Goal: Task Accomplishment & Management: Use online tool/utility

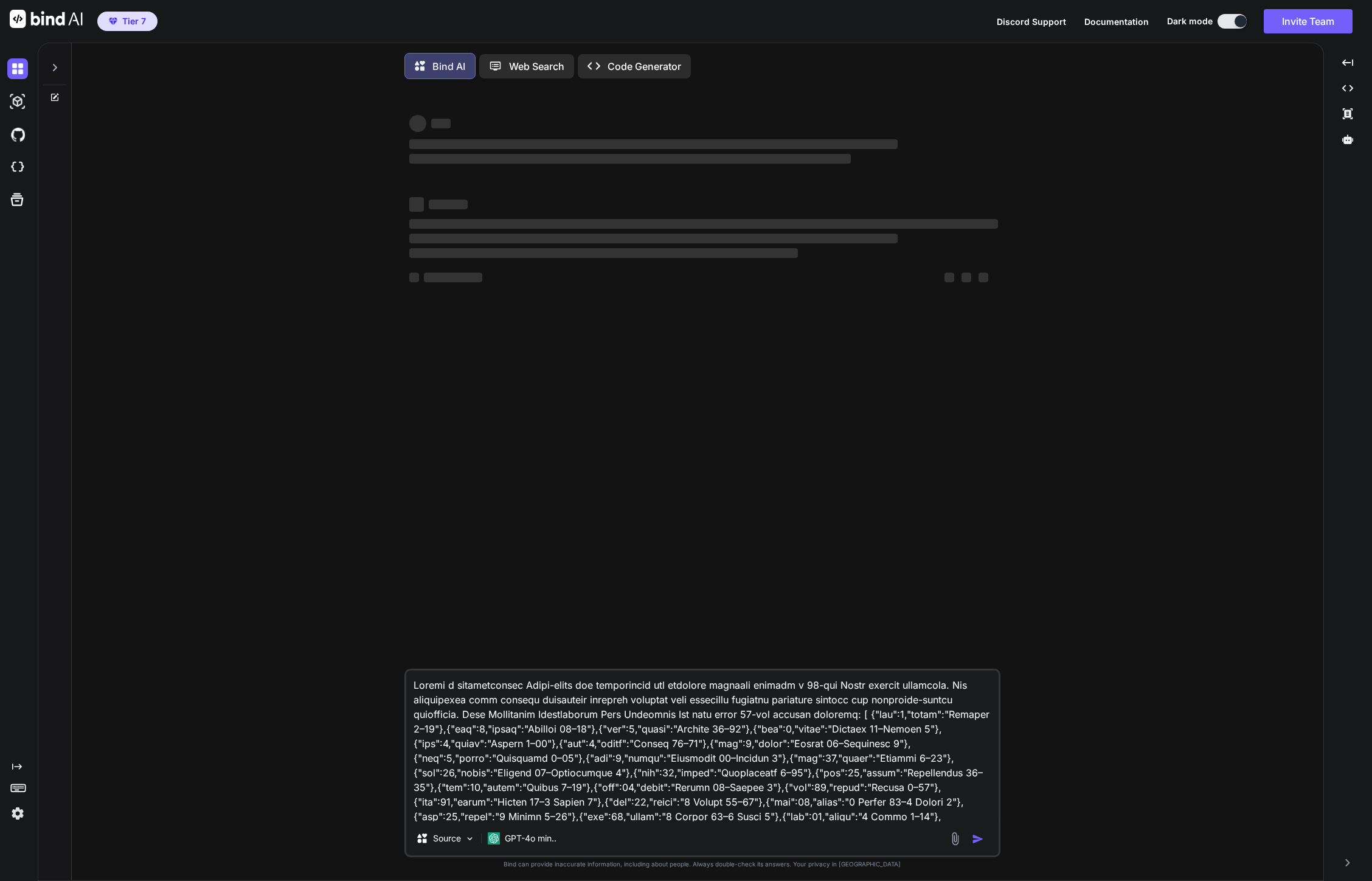
type textarea "x"
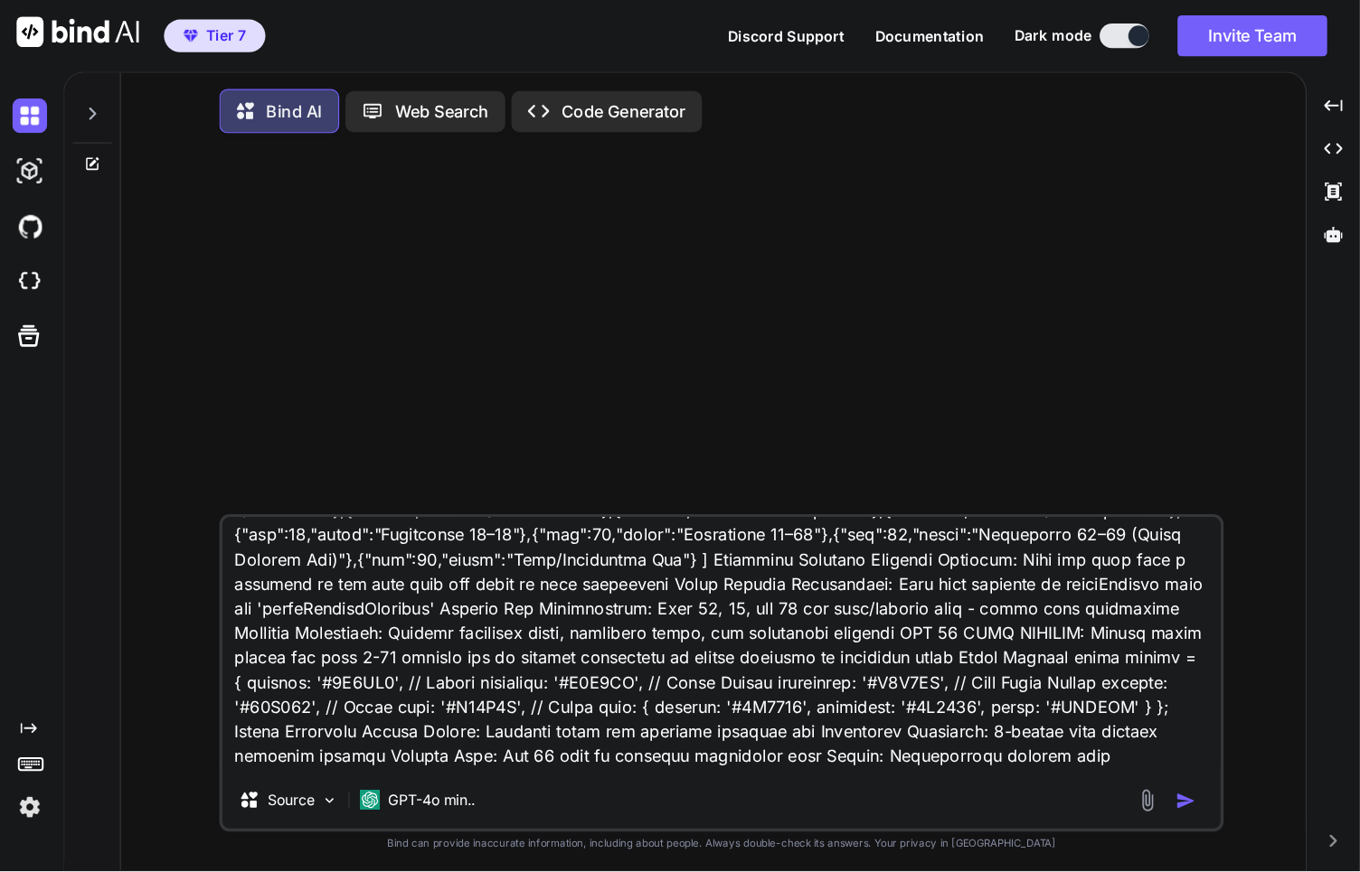
scroll to position [700, 0]
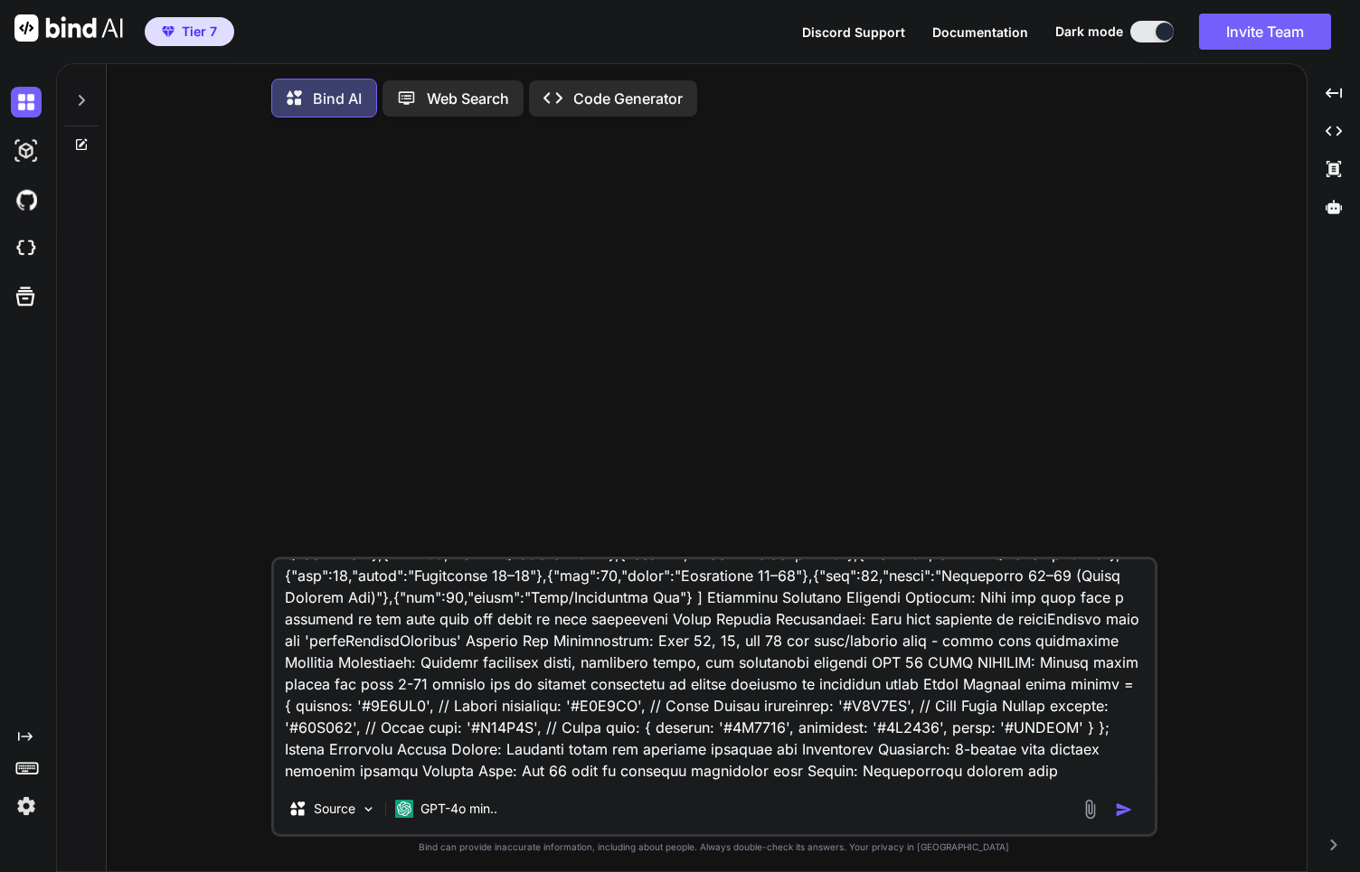
click at [29, 811] on img at bounding box center [26, 806] width 31 height 31
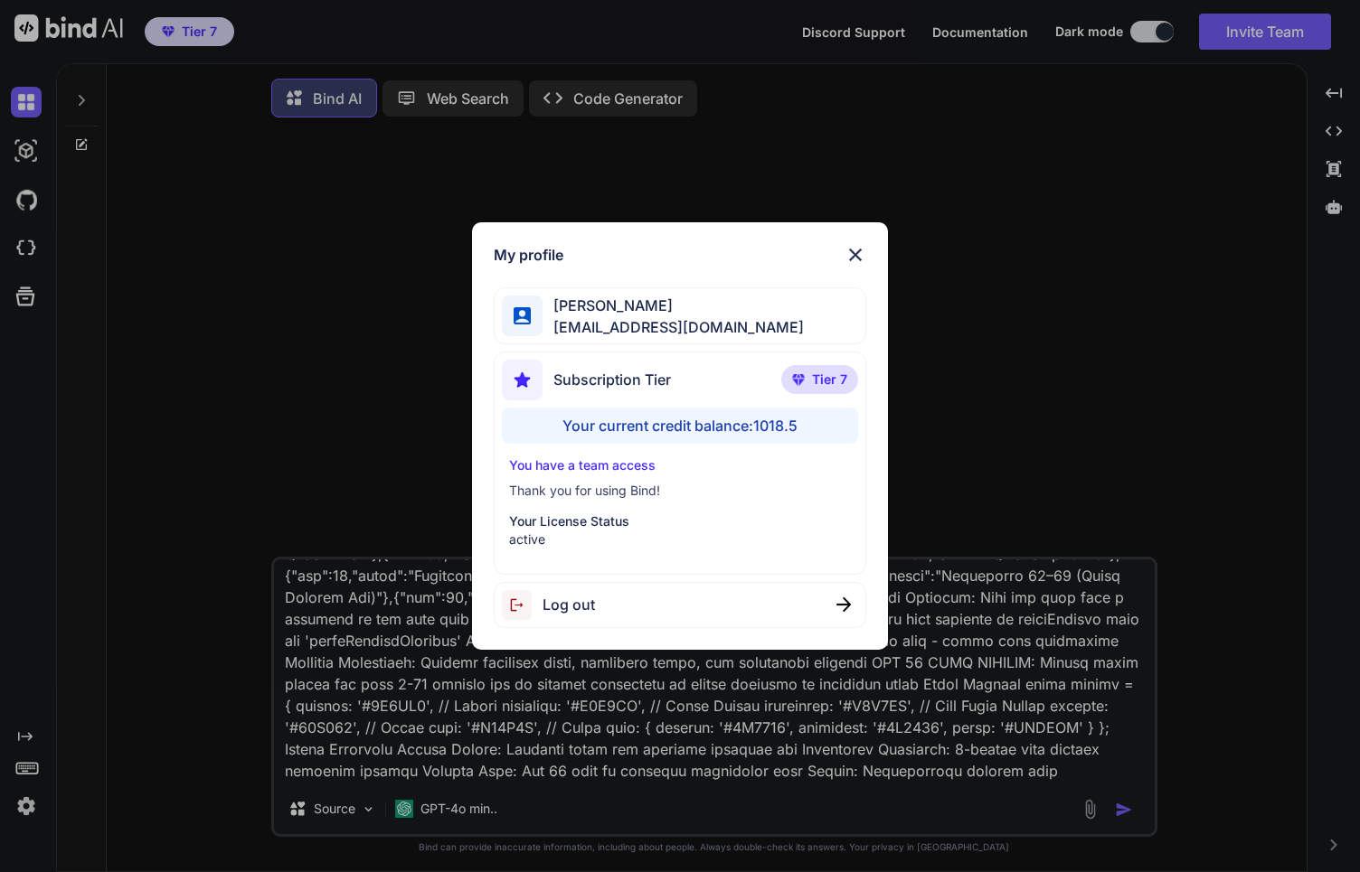
click at [29, 811] on div "My profile [PERSON_NAME] [EMAIL_ADDRESS][DOMAIN_NAME] Subscription Tier Tier 7 …" at bounding box center [680, 436] width 1360 height 872
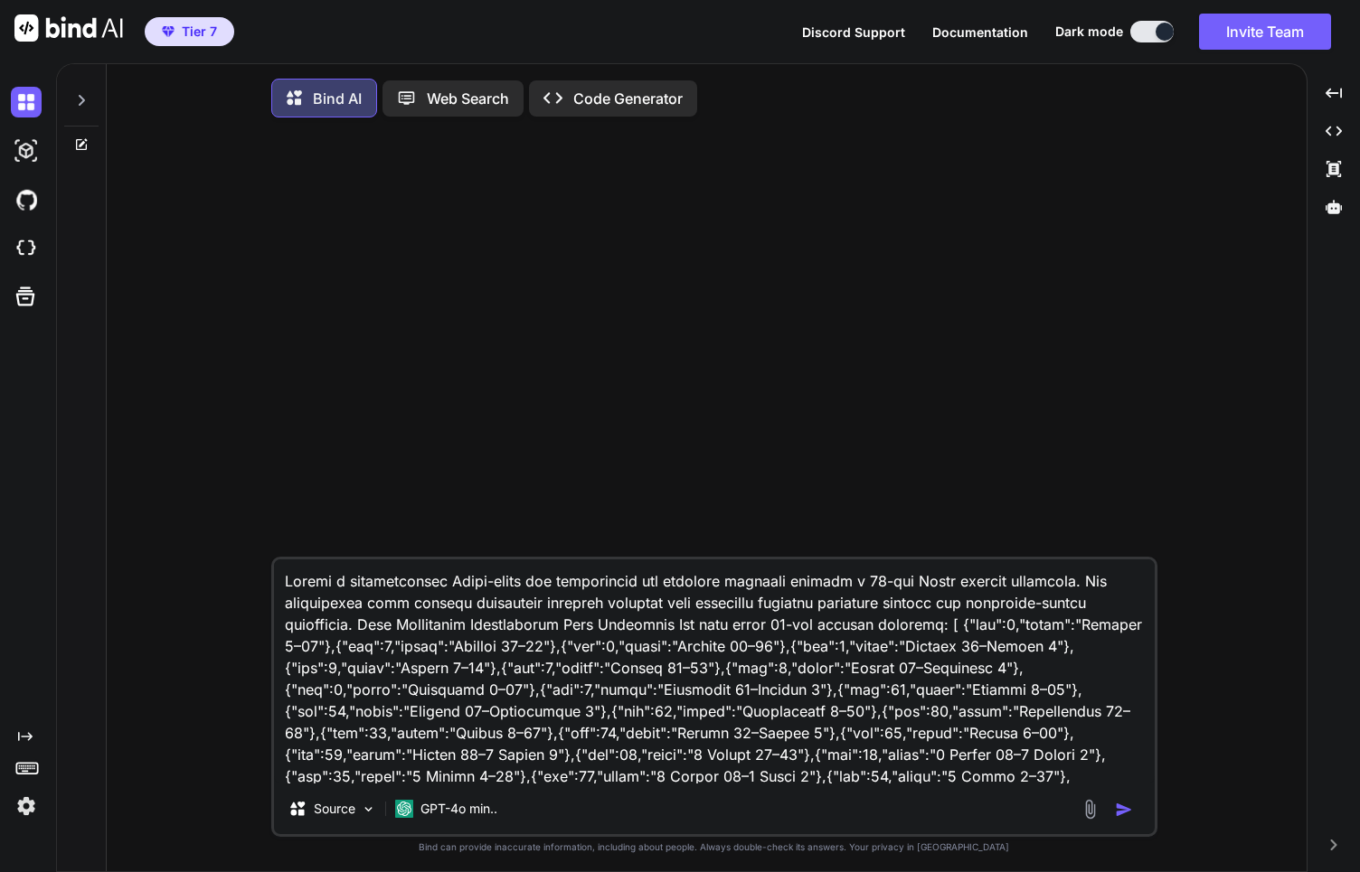
type textarea "x"
click at [29, 808] on img at bounding box center [26, 806] width 31 height 31
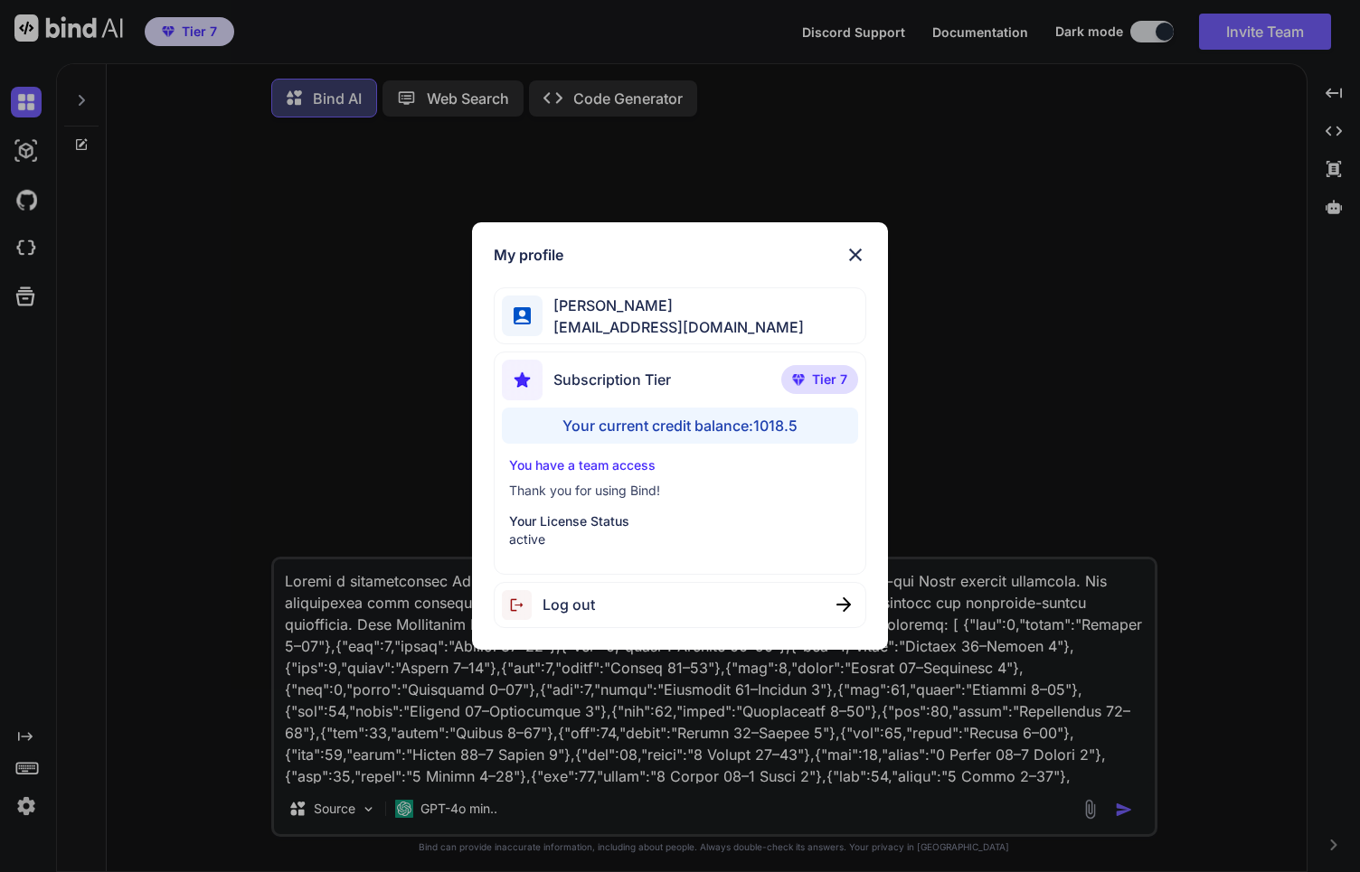
click at [29, 808] on div "My profile [PERSON_NAME] [EMAIL_ADDRESS][DOMAIN_NAME] Subscription Tier Tier 7 …" at bounding box center [680, 436] width 1360 height 872
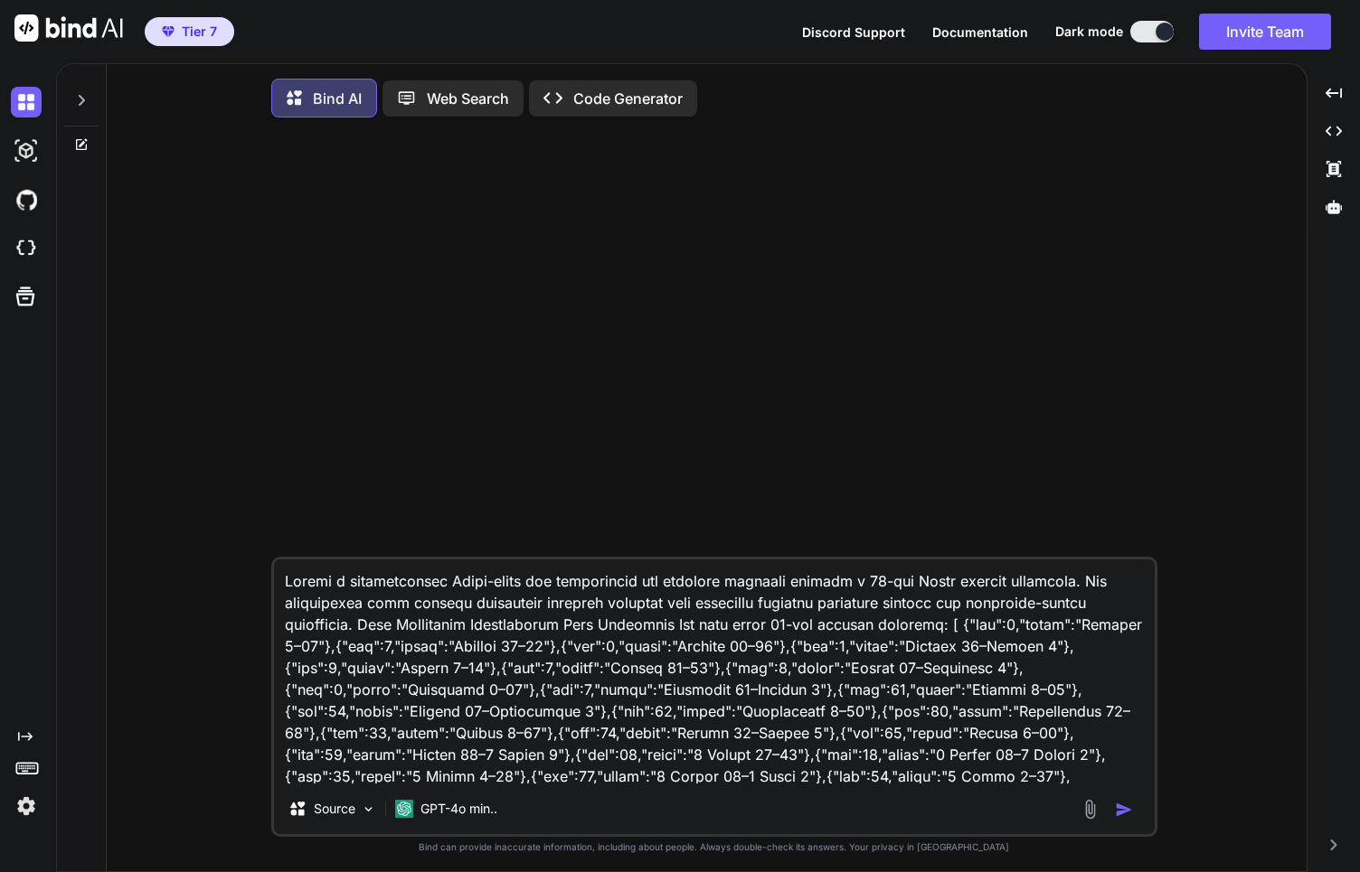
click at [156, 315] on div "Source GPT-4o min.. Created with Bind Always check its answers. Privacy in Bind…" at bounding box center [713, 504] width 1185 height 744
click at [807, 730] on textarea at bounding box center [714, 672] width 880 height 224
type textarea "x"
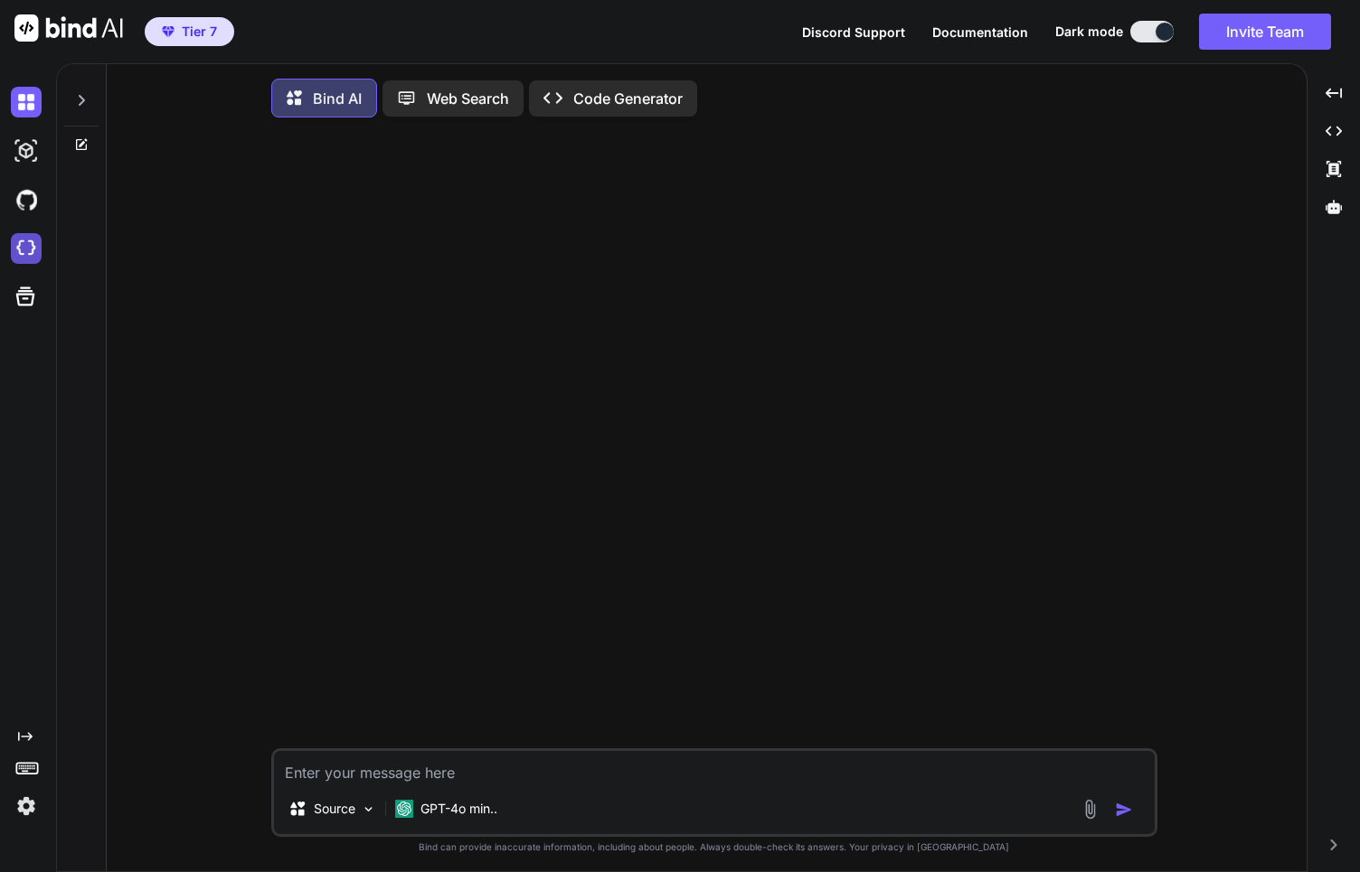
click at [25, 253] on img at bounding box center [26, 248] width 31 height 31
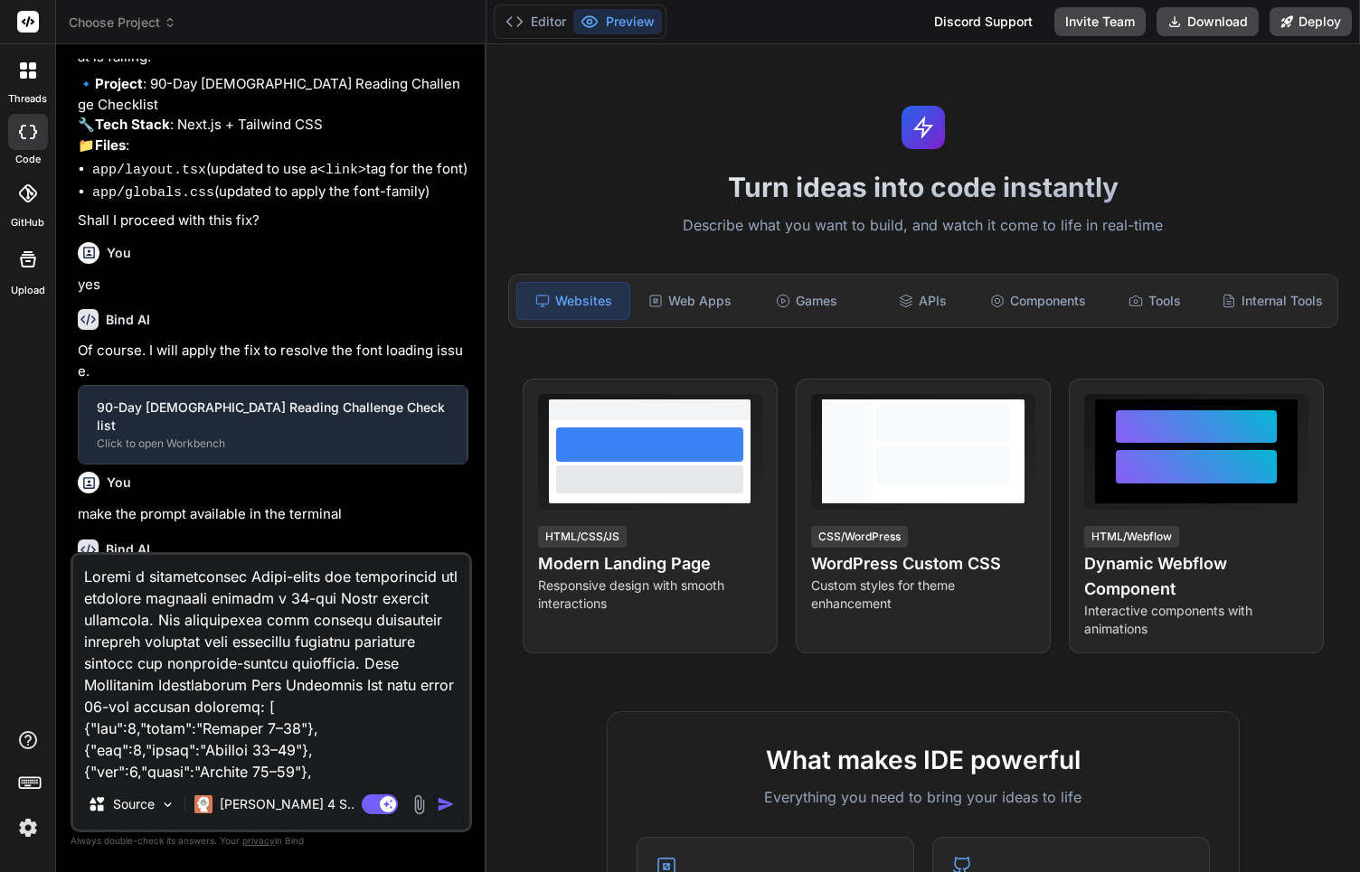
scroll to position [1363, 0]
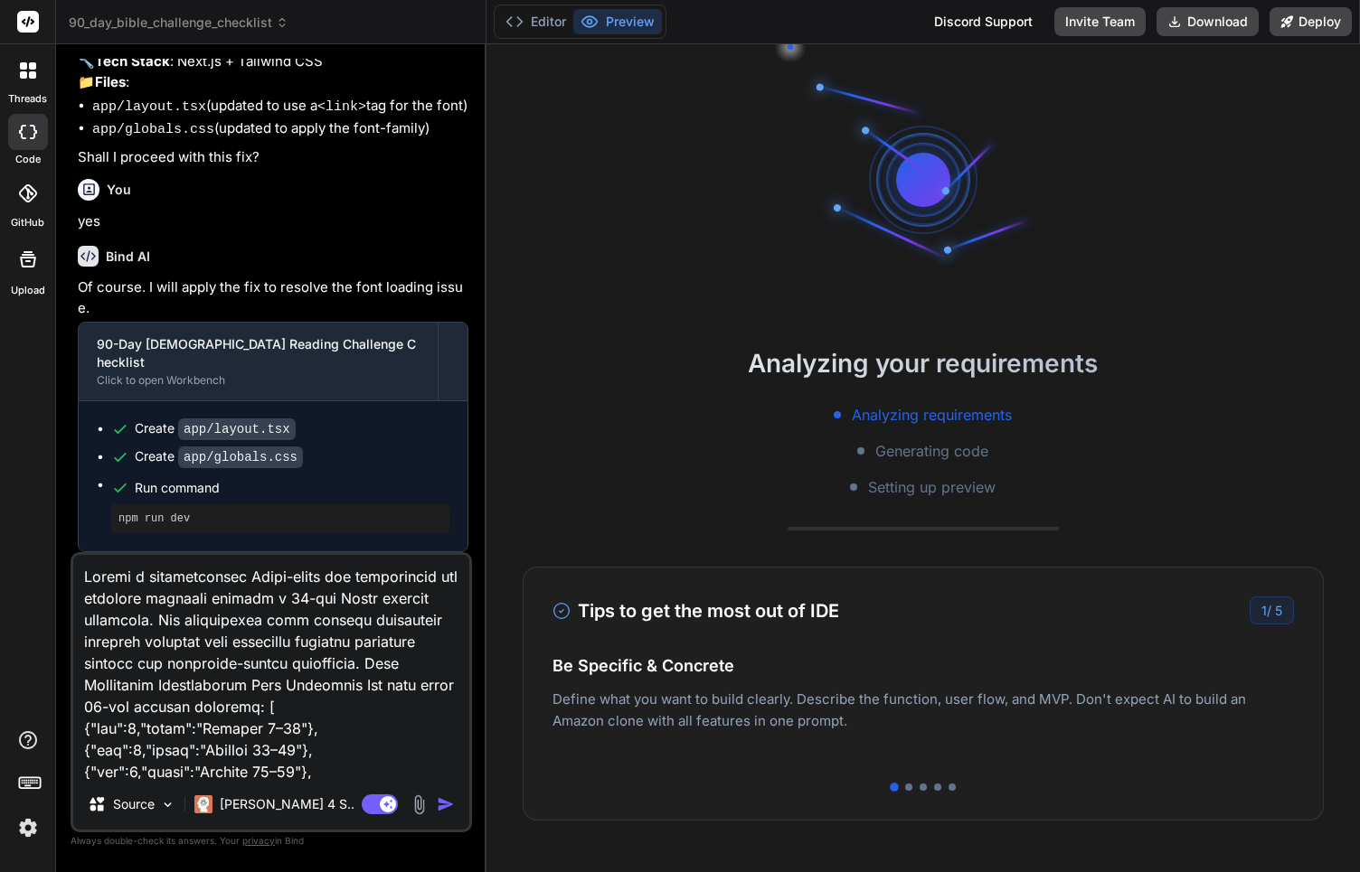
click at [172, 24] on span "90_day_bible_challenge_checklist" at bounding box center [179, 23] width 220 height 18
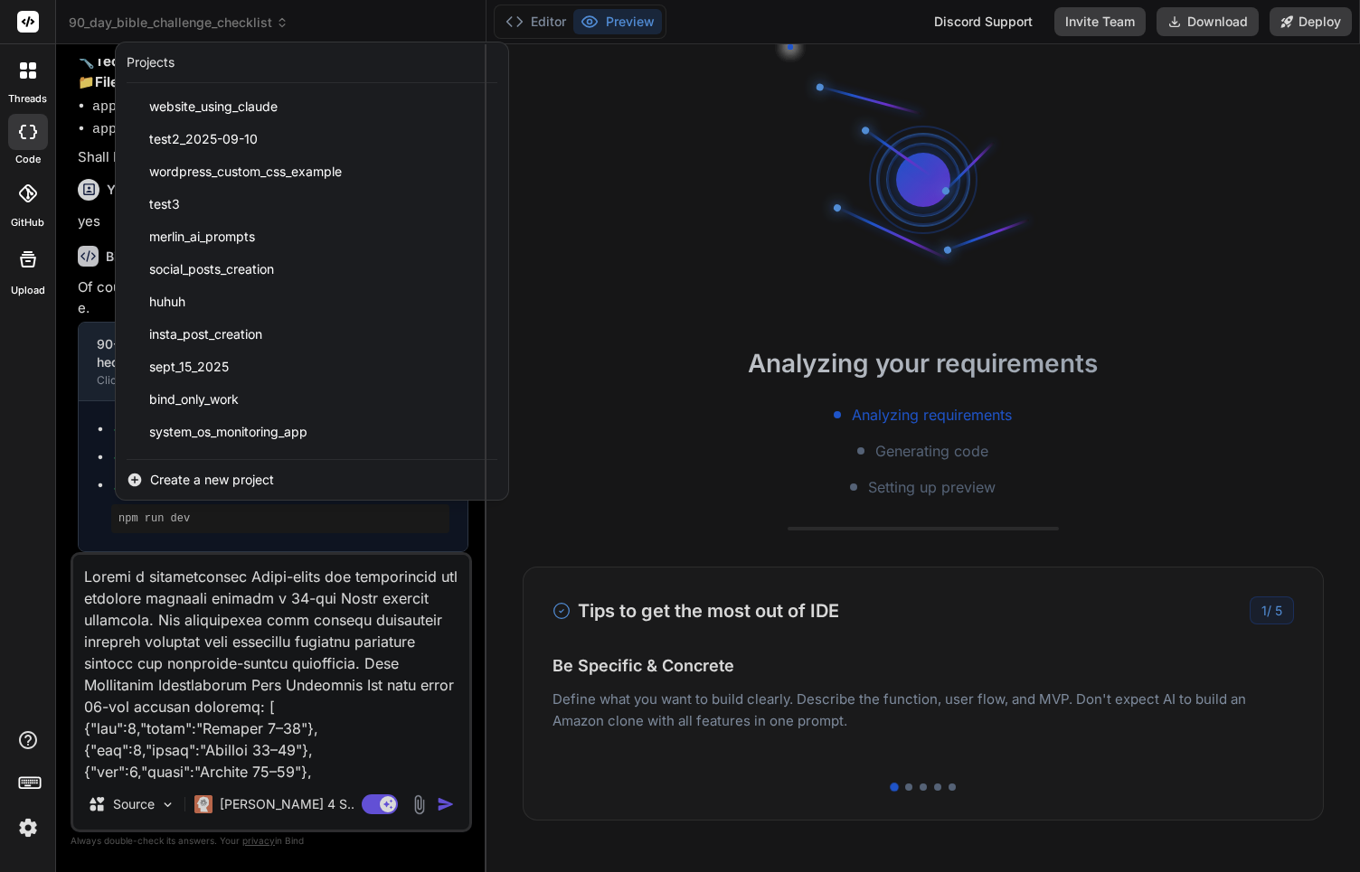
scroll to position [257, 0]
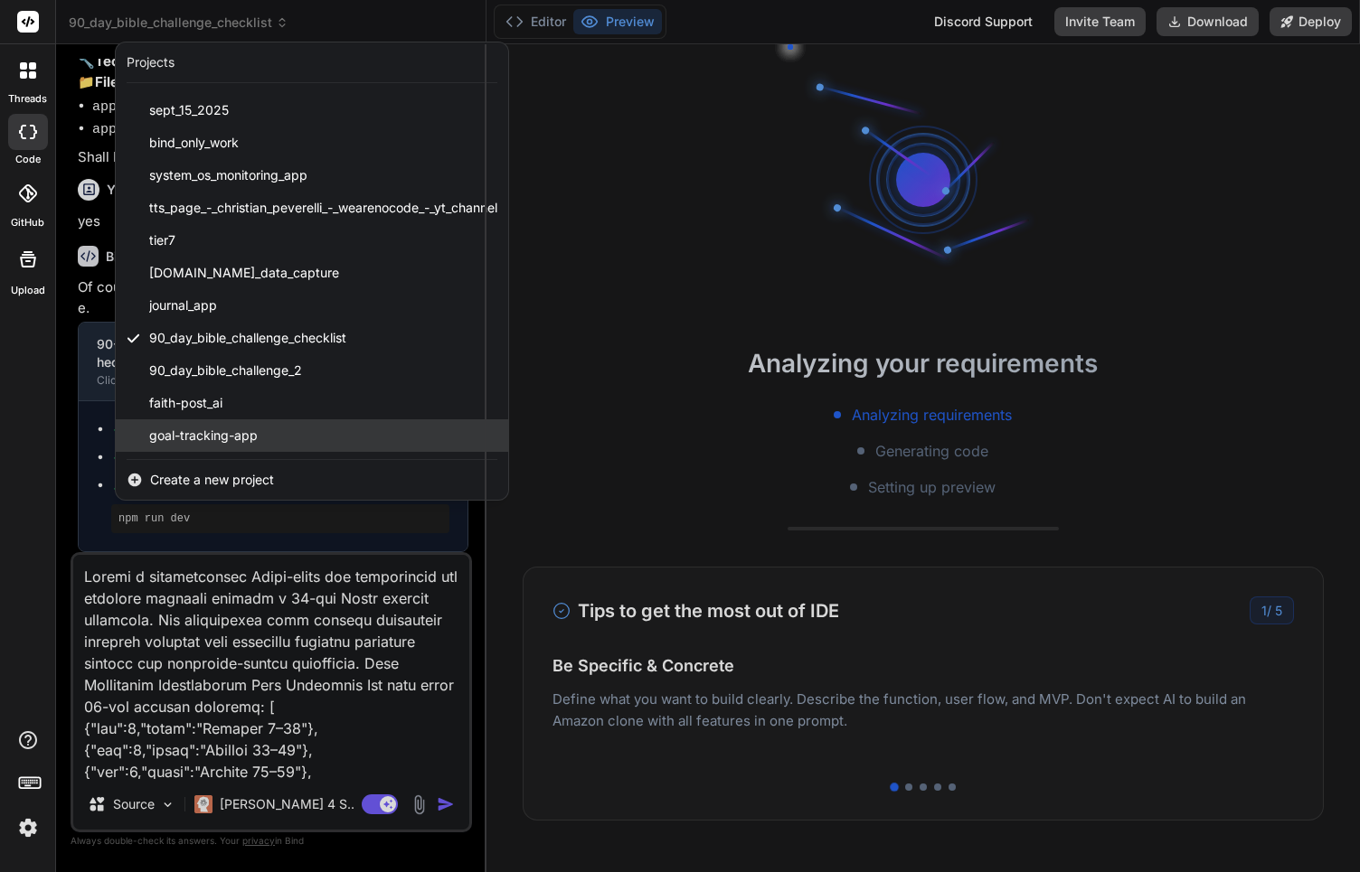
click at [286, 431] on div "goal-tracking-app" at bounding box center [312, 435] width 392 height 33
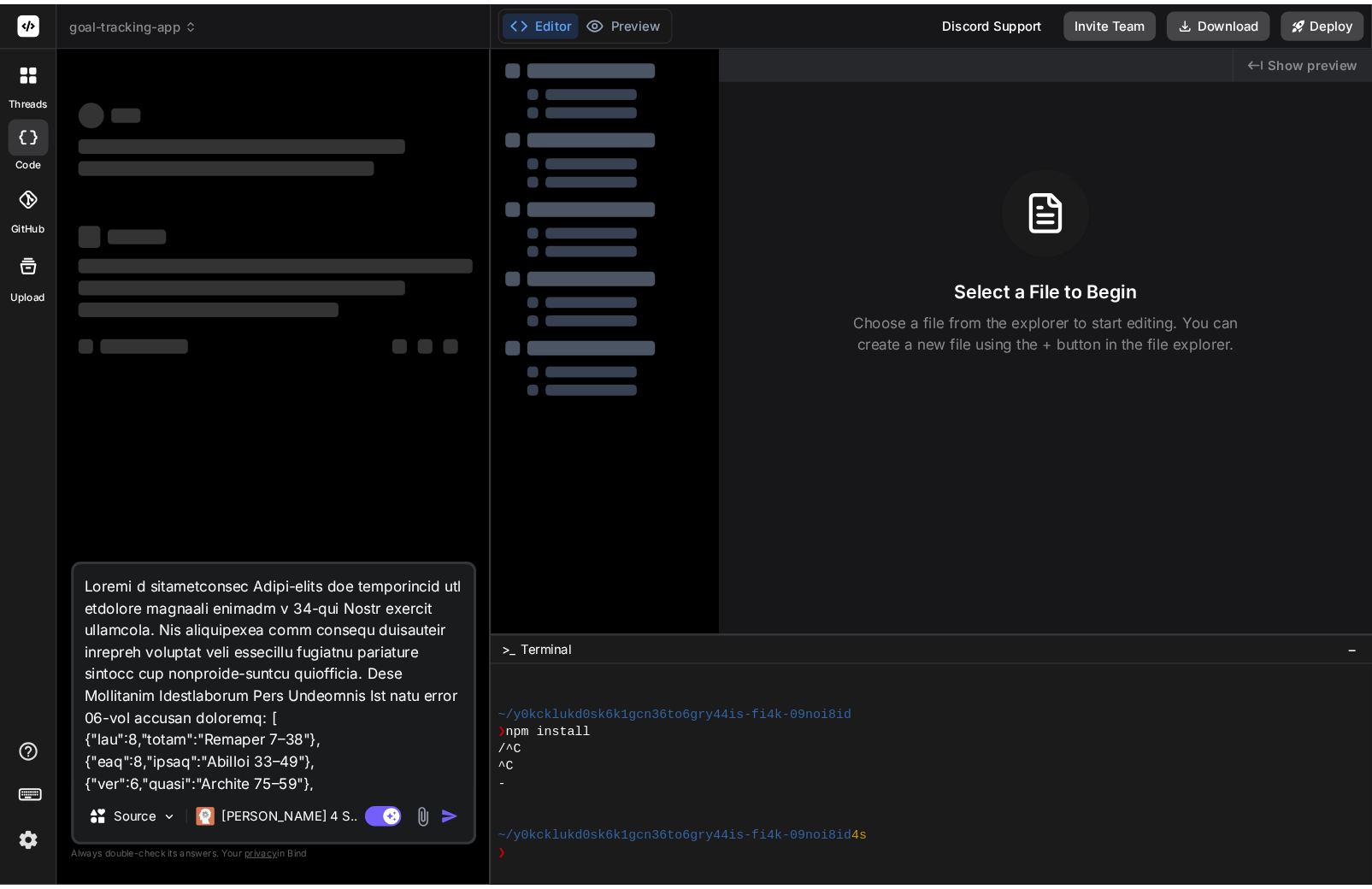
scroll to position [65, 0]
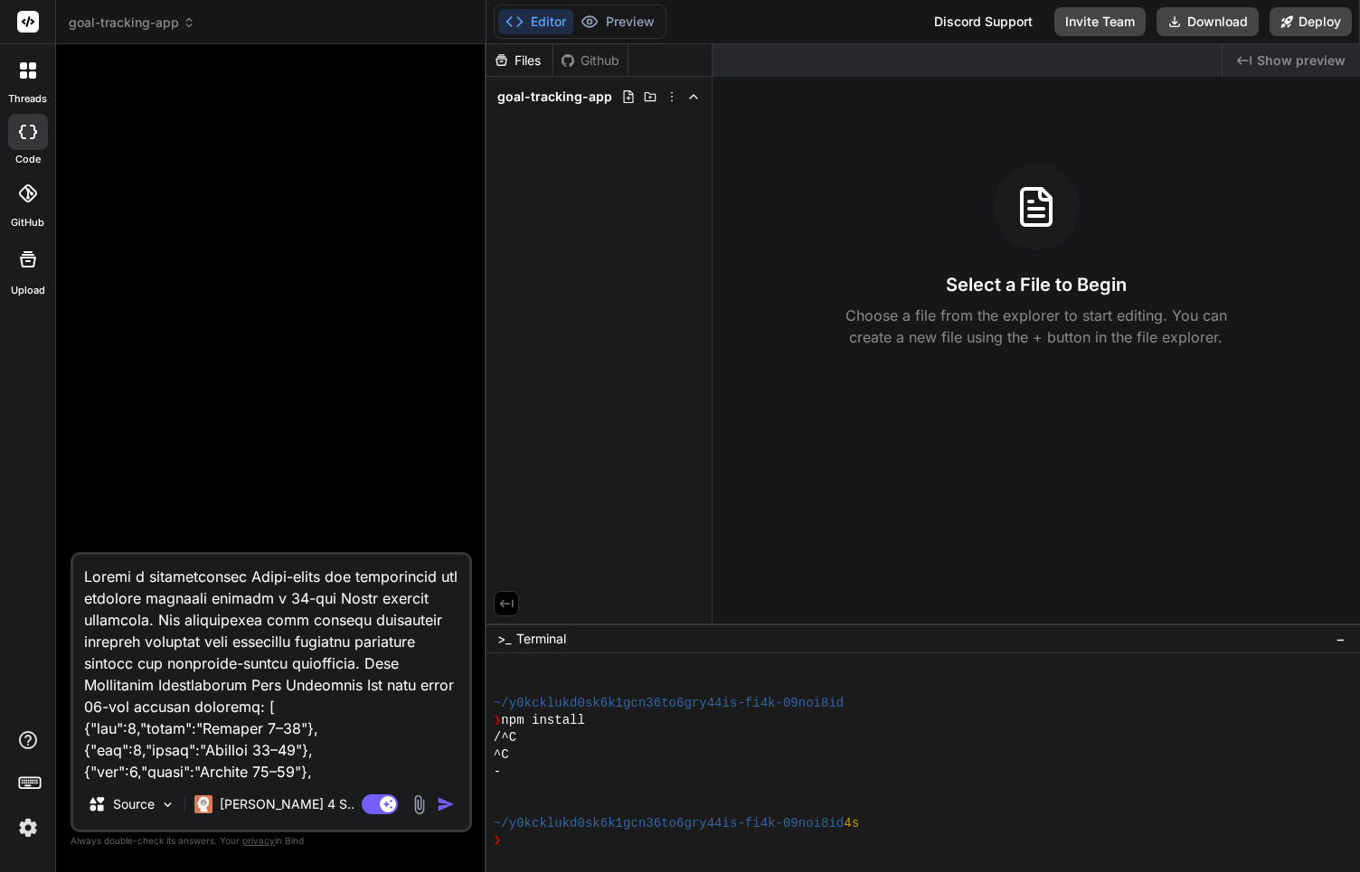
click at [359, 712] on textarea at bounding box center [271, 667] width 396 height 224
type textarea "x"
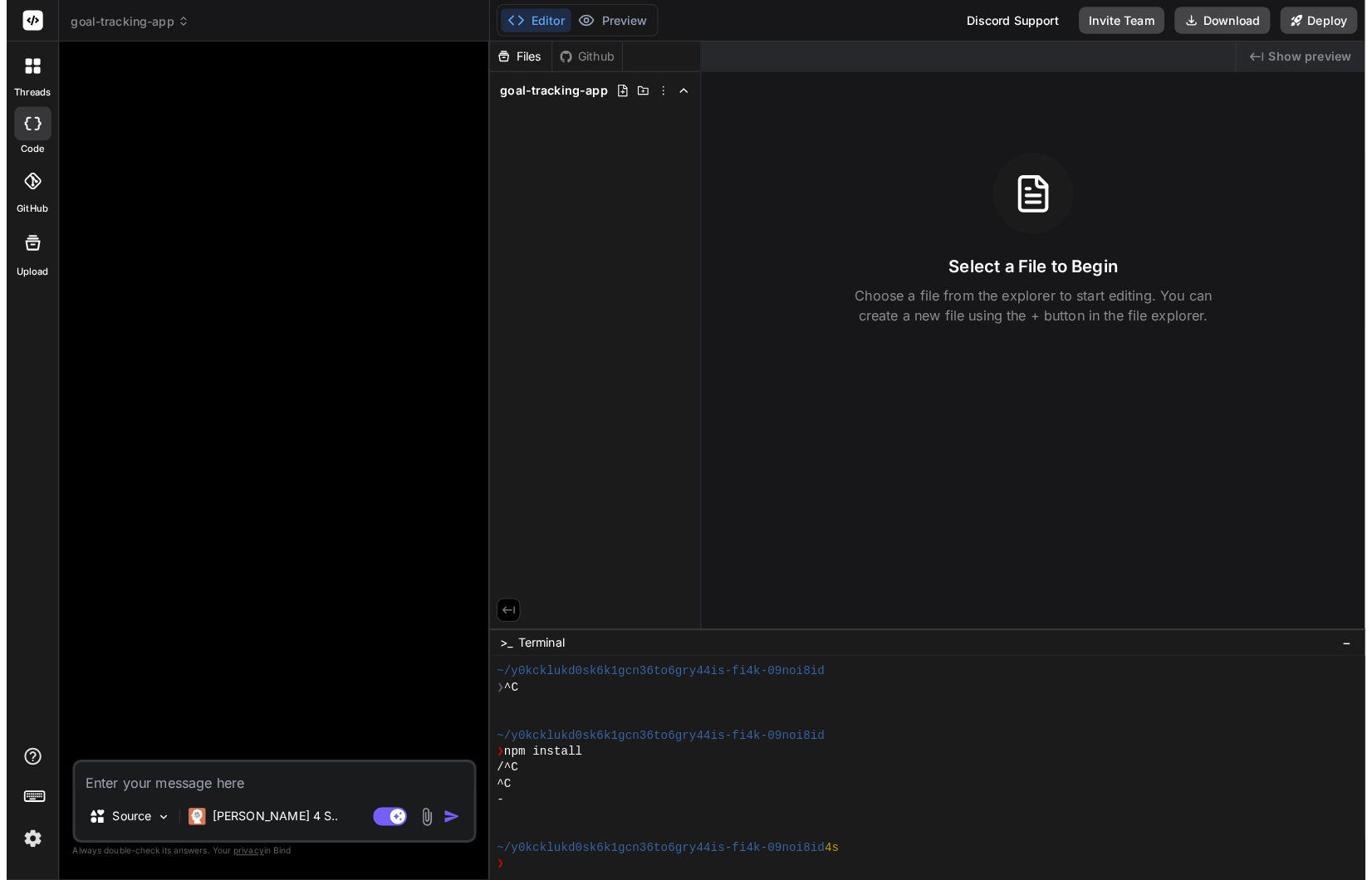
scroll to position [30, 0]
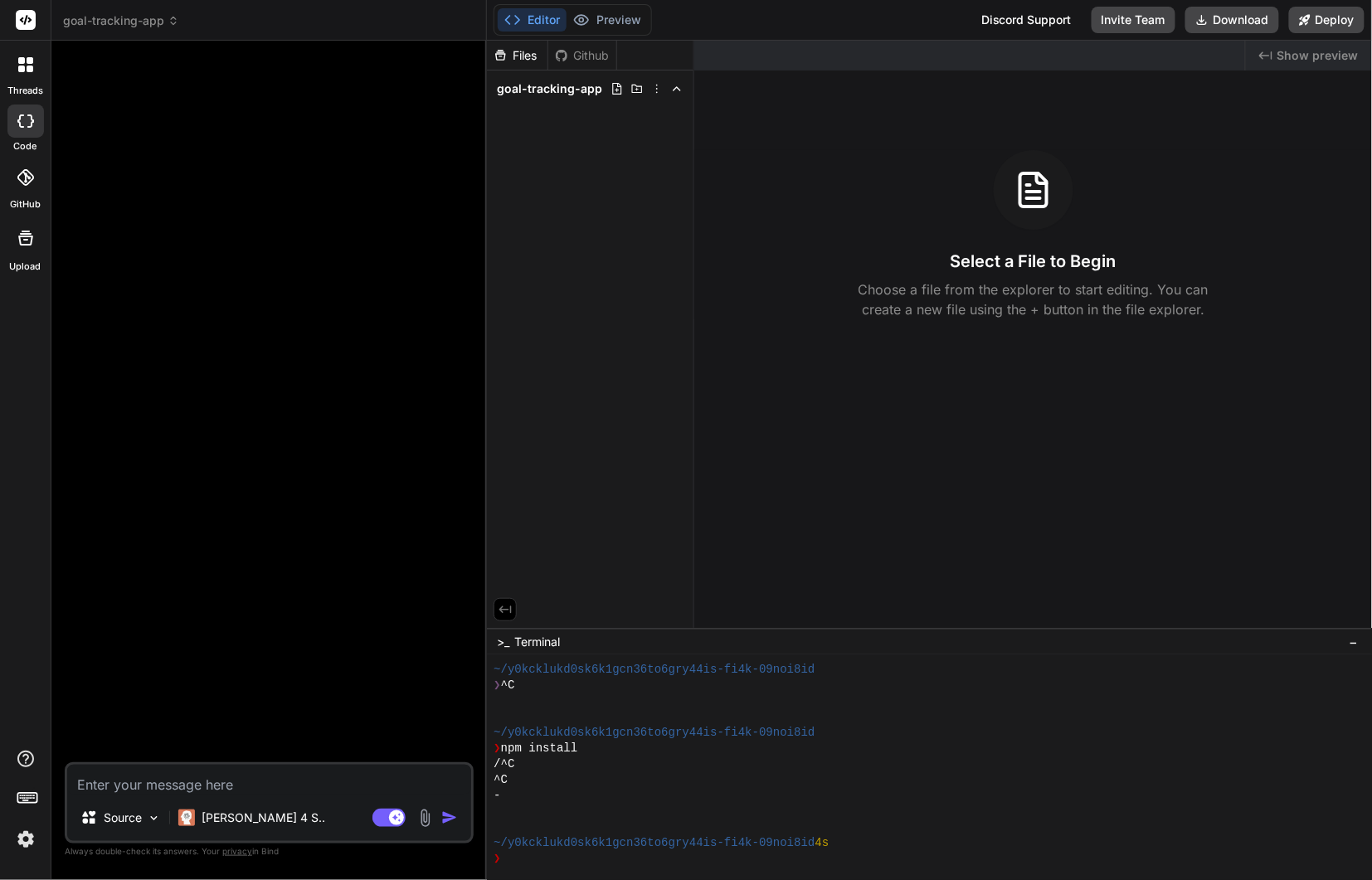
type textarea "x"
click at [286, 529] on div at bounding box center [271, 407] width 406 height 707
click at [15, 183] on div at bounding box center [26, 178] width 37 height 37
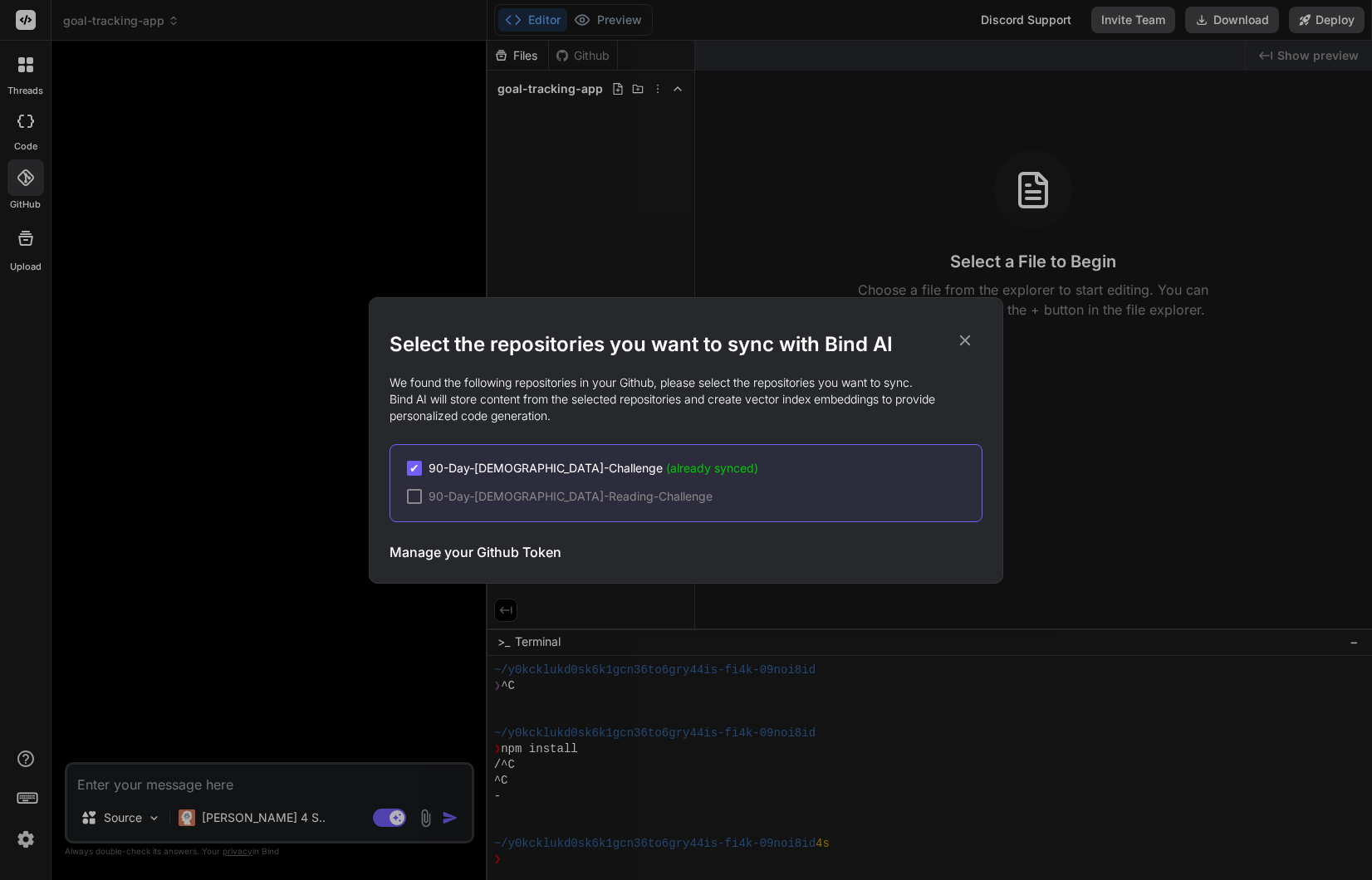
click at [482, 552] on h3 "Manage your Github Token" at bounding box center [475, 552] width 172 height 20
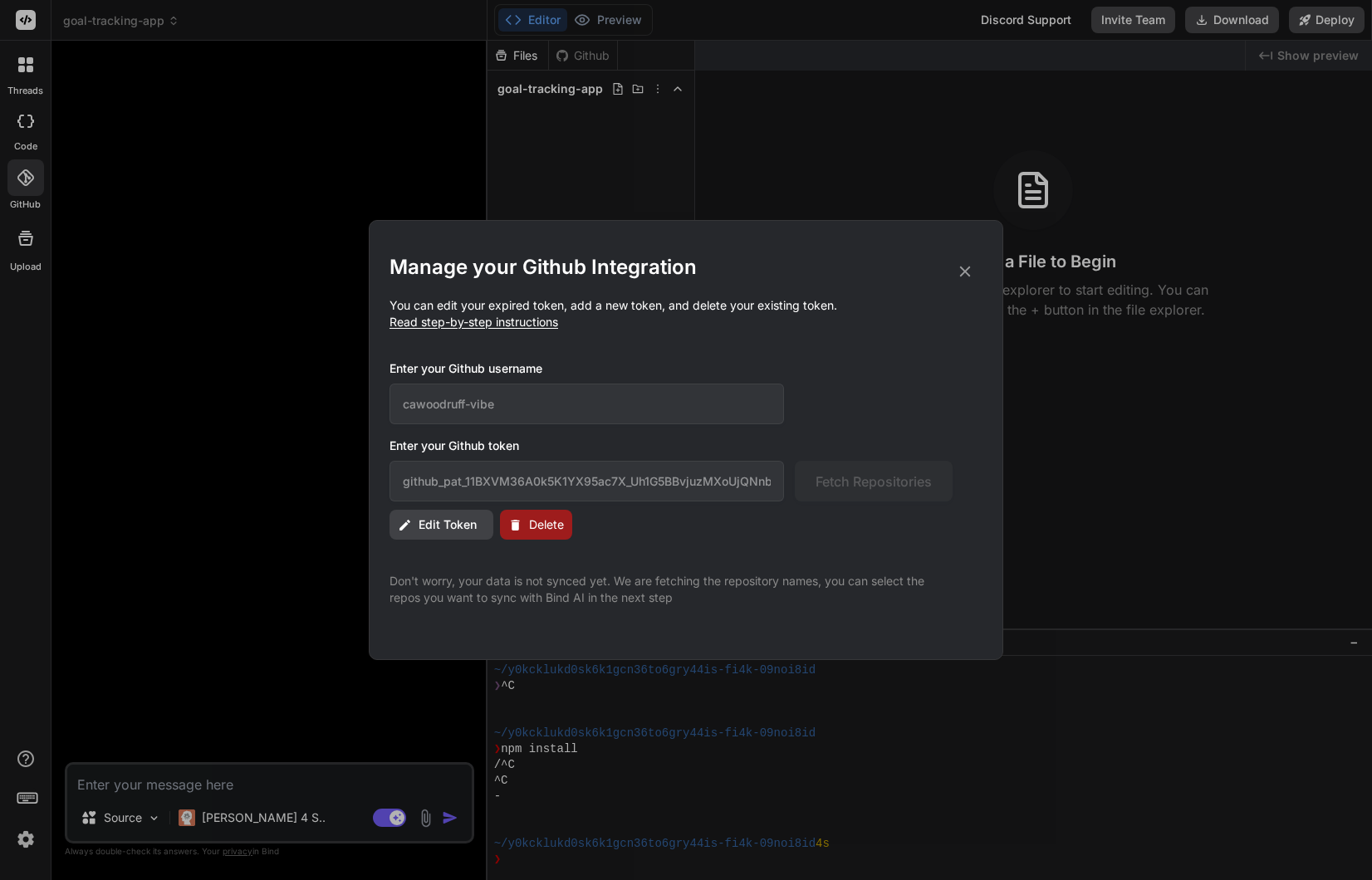
click at [551, 532] on span "Delete" at bounding box center [547, 525] width 35 height 17
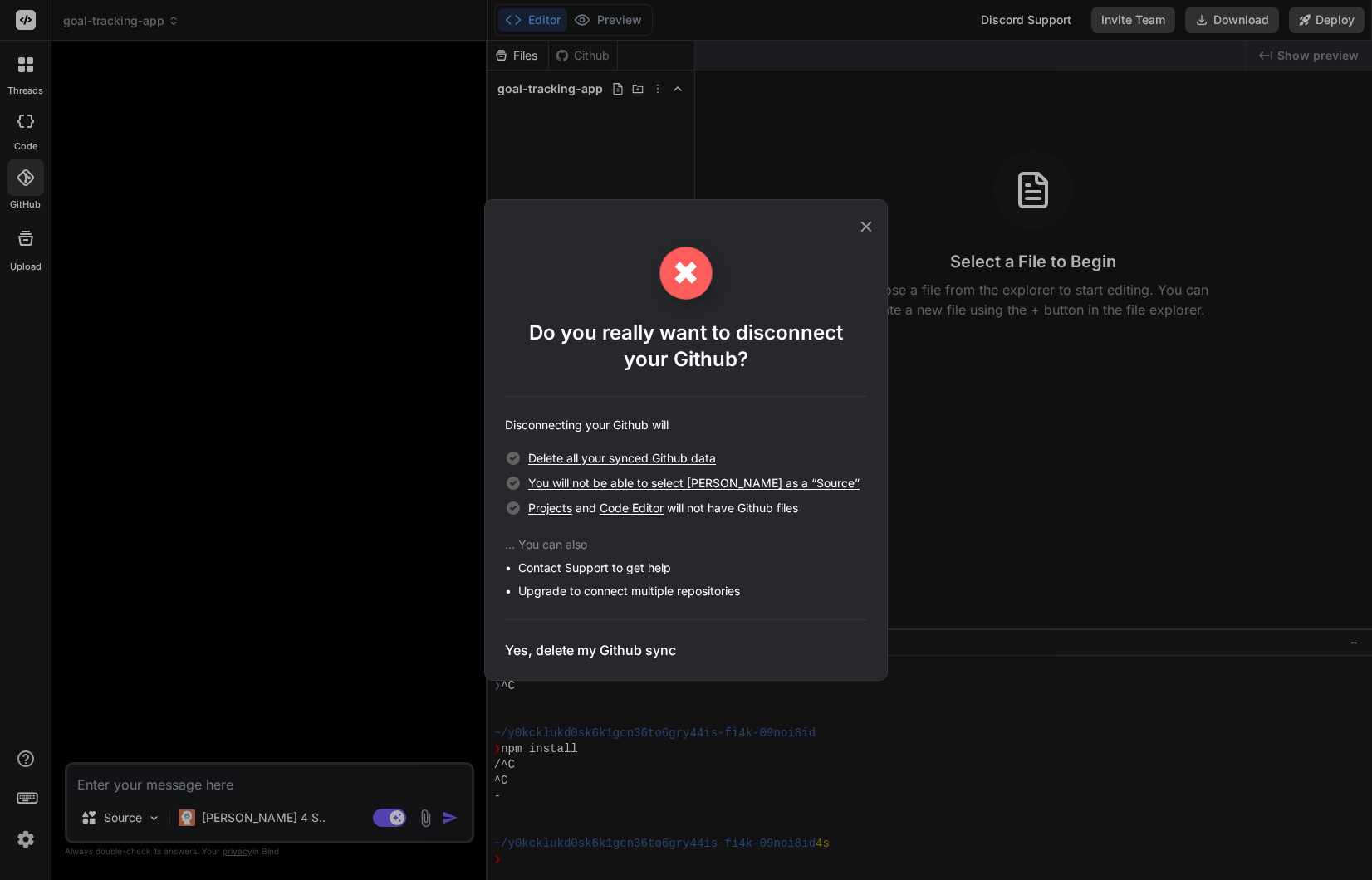
drag, startPoint x: 629, startPoint y: 648, endPoint x: 644, endPoint y: 637, distance: 18.6
click at [629, 646] on h3 "Yes, delete my Github sync" at bounding box center [591, 650] width 171 height 20
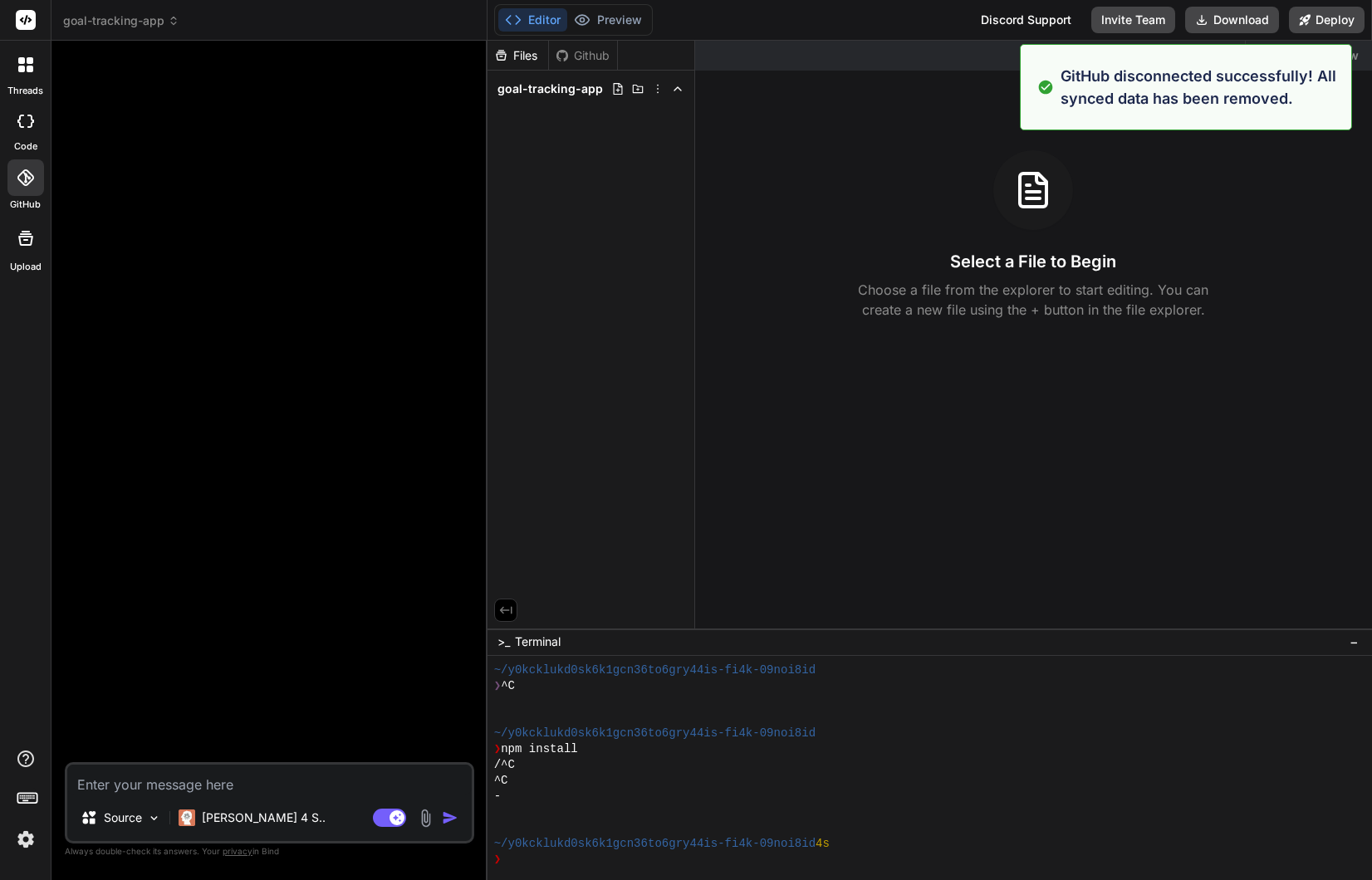
click at [28, 190] on div at bounding box center [26, 178] width 37 height 37
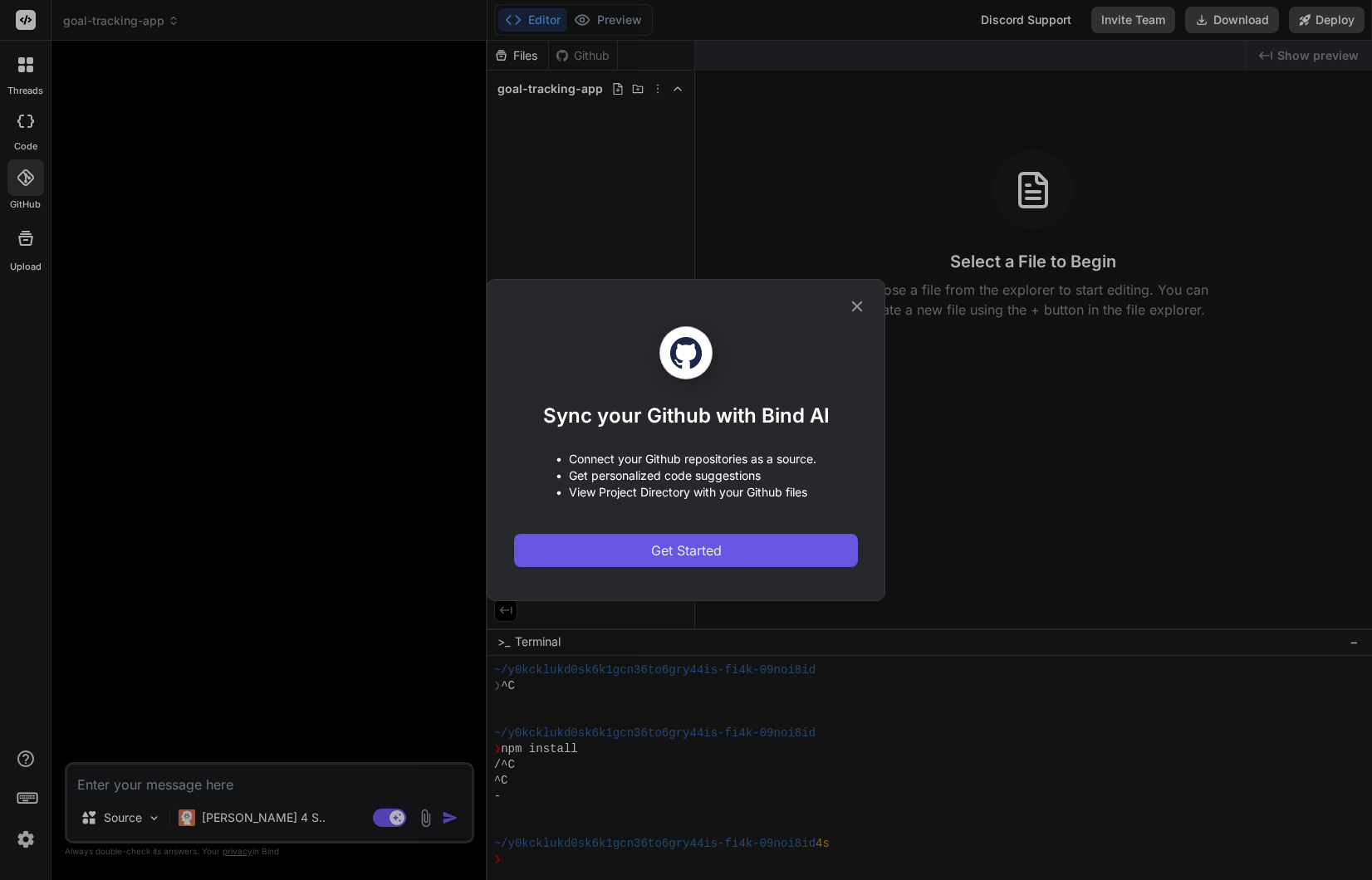
click at [683, 549] on span "Get Started" at bounding box center [686, 550] width 71 height 20
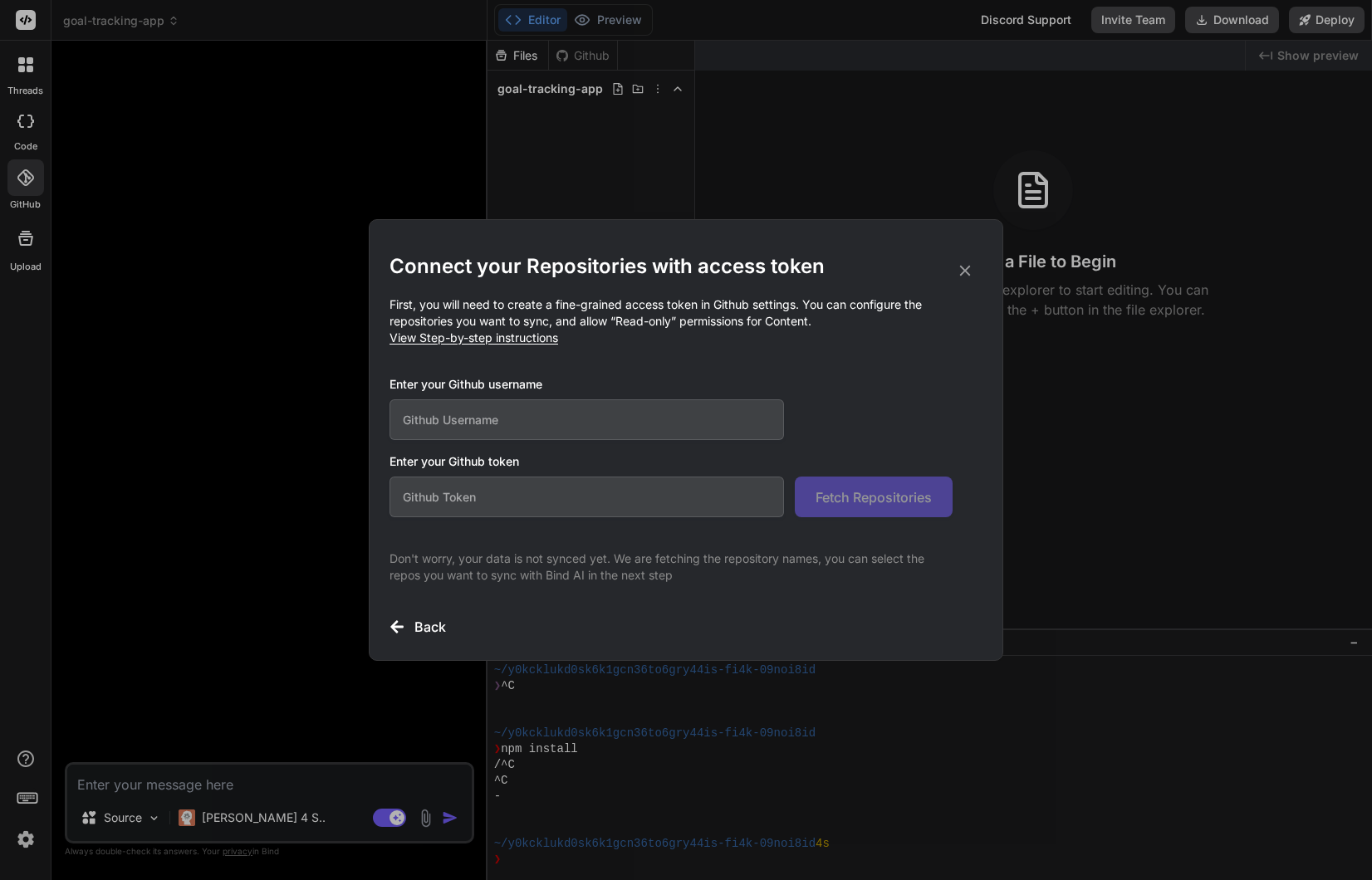
click at [539, 420] on input "text" at bounding box center [586, 420] width 394 height 40
type input "cawoodruff-vibe"
paste input "github_pat_11BXVM36A0JfOI9mXg1sqU_GIOSSWaqRD3CNY2ahkgVauy9JTpWm7RJ3HPyANMRLfQ5Y…"
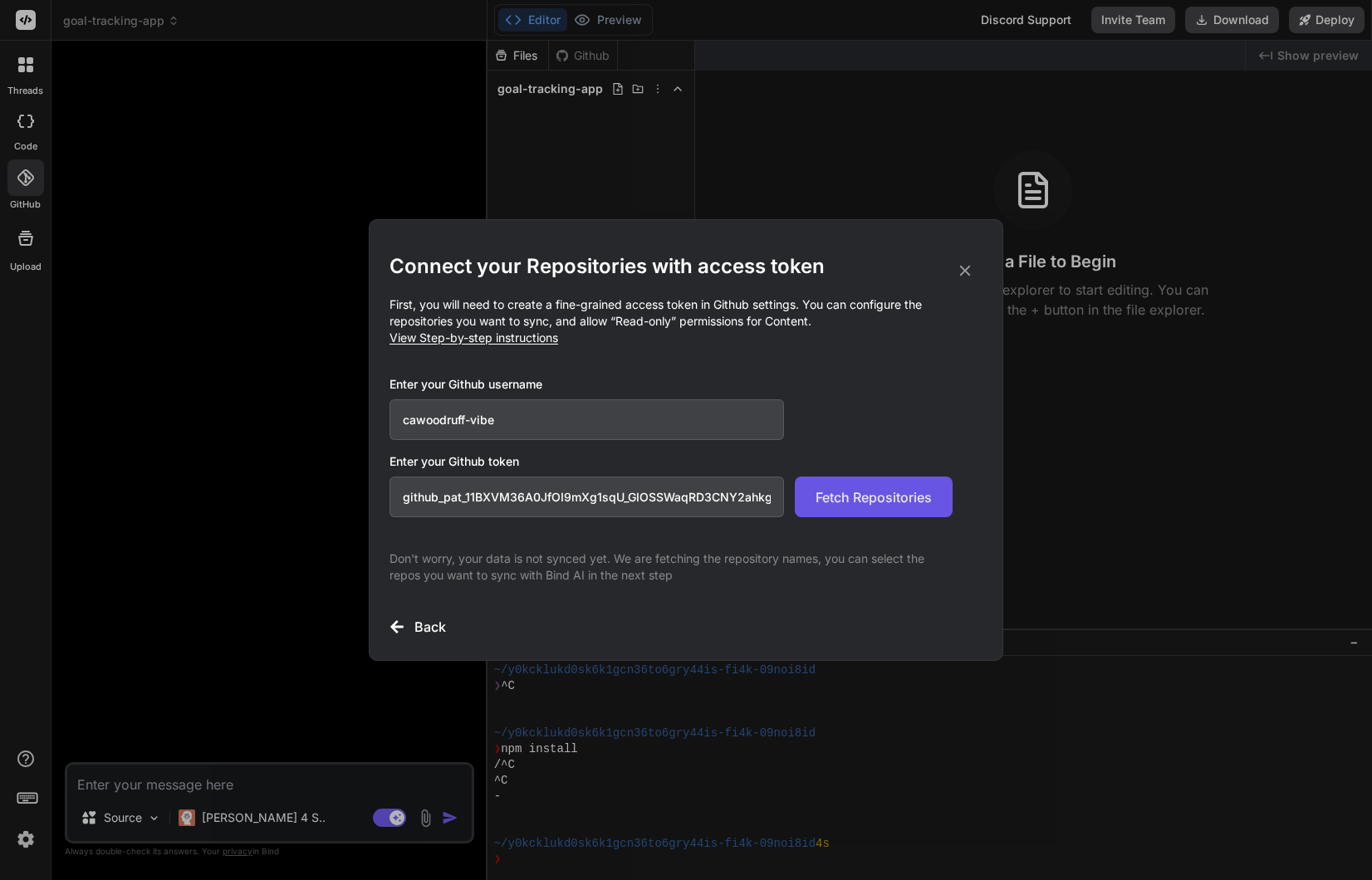
type input "github_pat_11BXVM36A0JfOI9mXg1sqU_GIOSSWaqRD3CNY2ahkgVauy9JTpWm7RJ3HPyANMRLfQ5Y…"
click at [889, 510] on button "Fetch Repositories" at bounding box center [874, 497] width 158 height 40
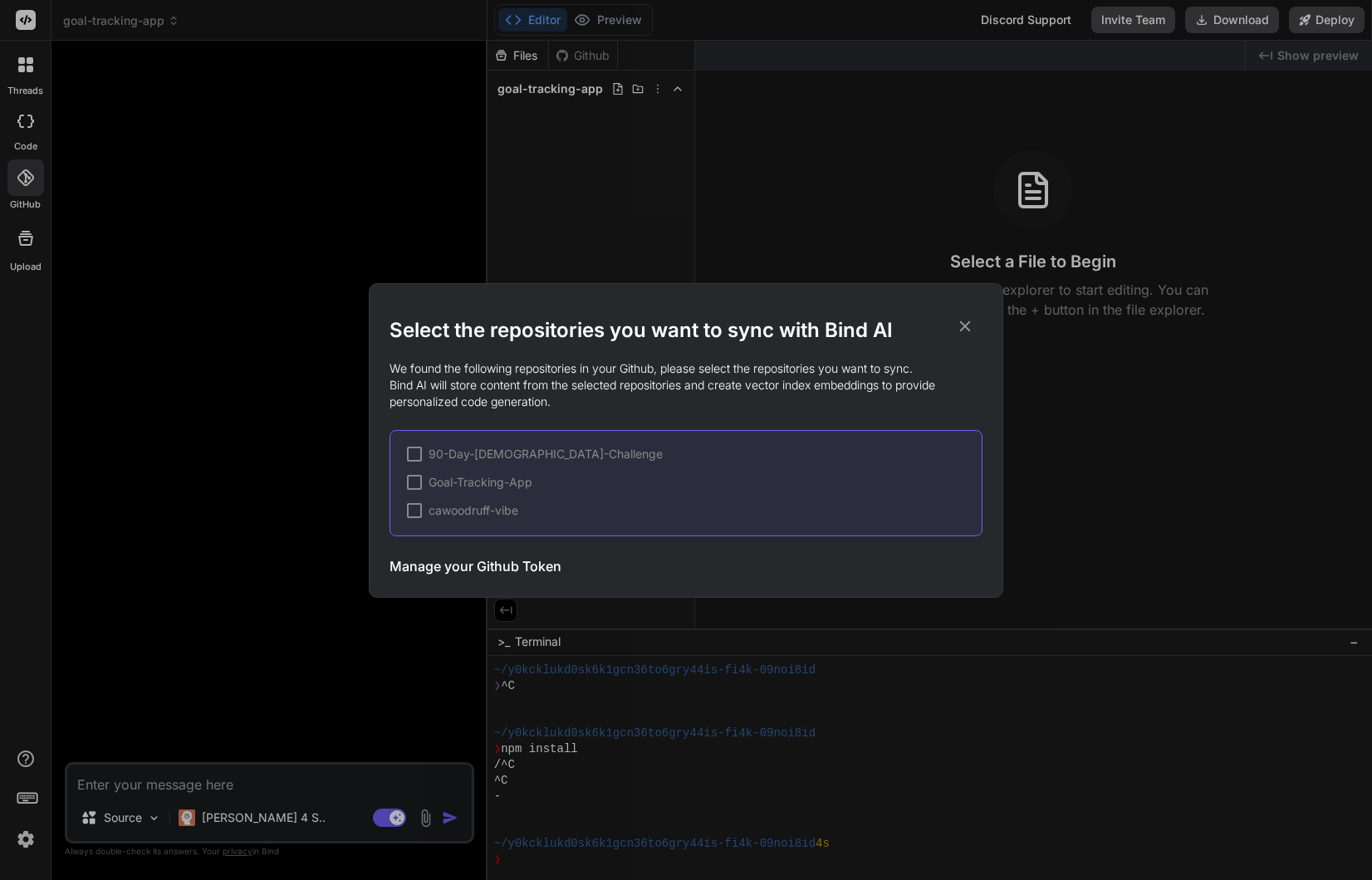
click at [527, 481] on span "Goal-Tracking-App" at bounding box center [480, 482] width 104 height 17
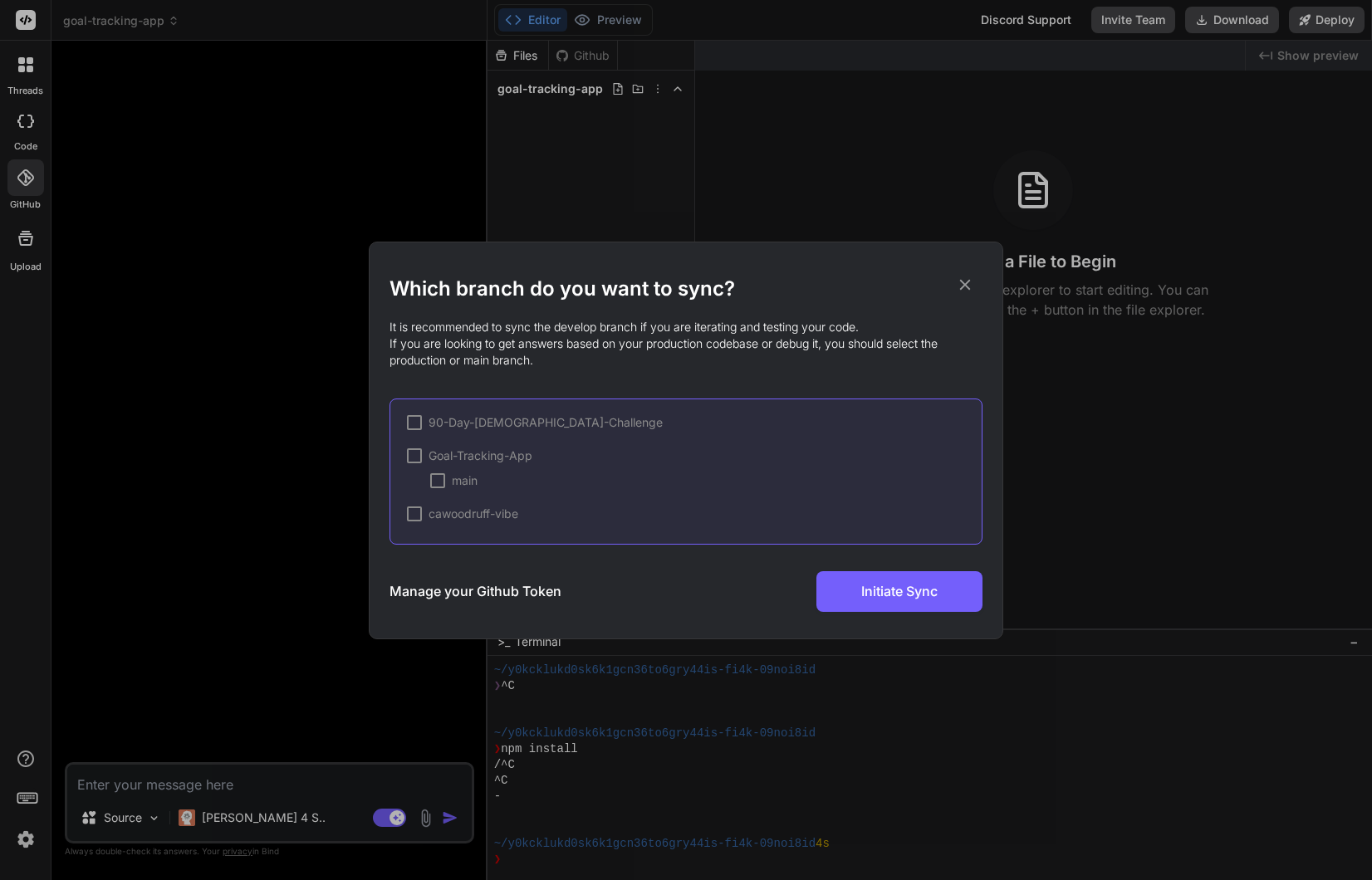
click at [416, 457] on div at bounding box center [414, 456] width 15 height 15
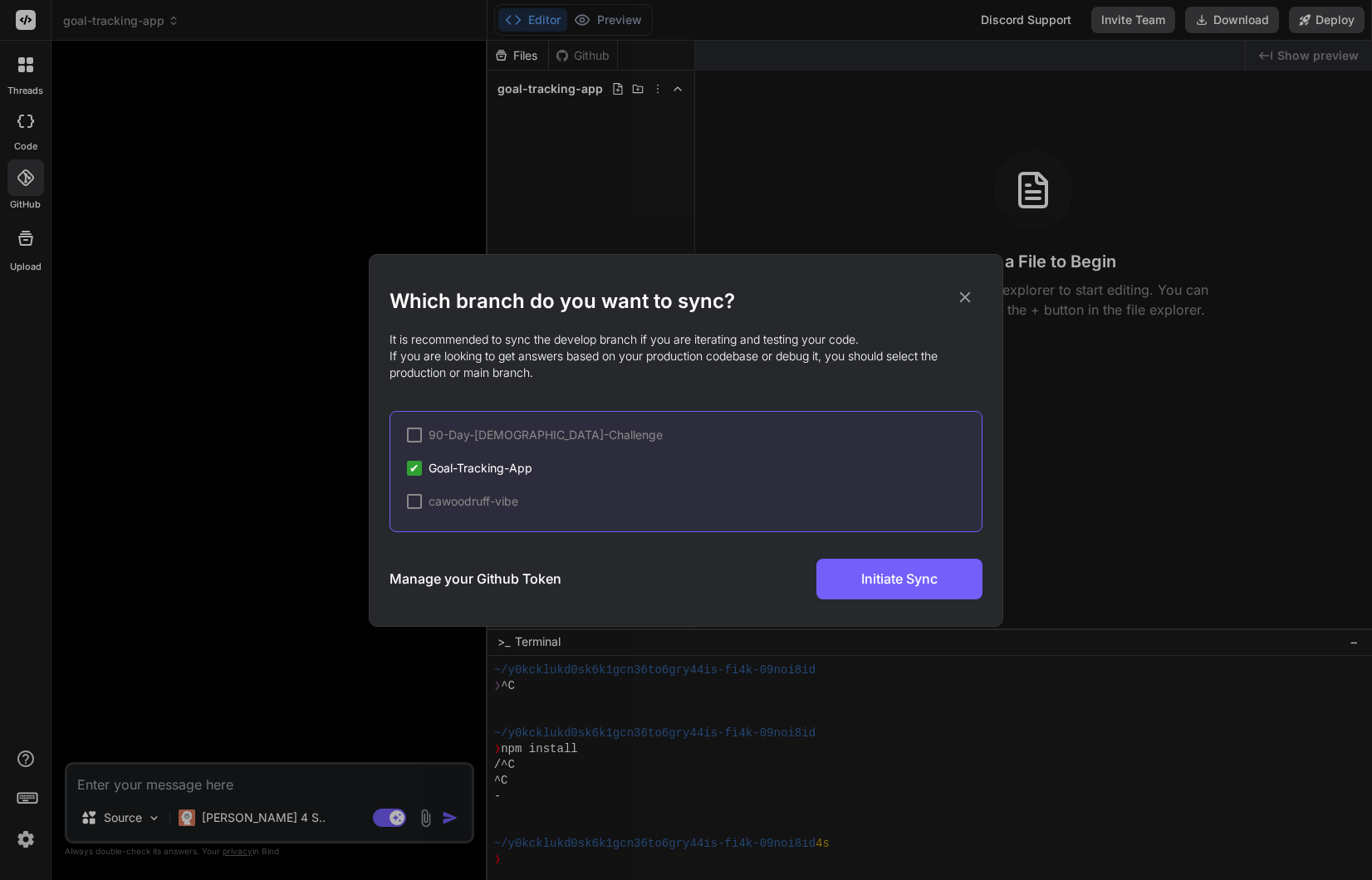
click at [459, 469] on span "Goal-Tracking-App" at bounding box center [480, 468] width 104 height 17
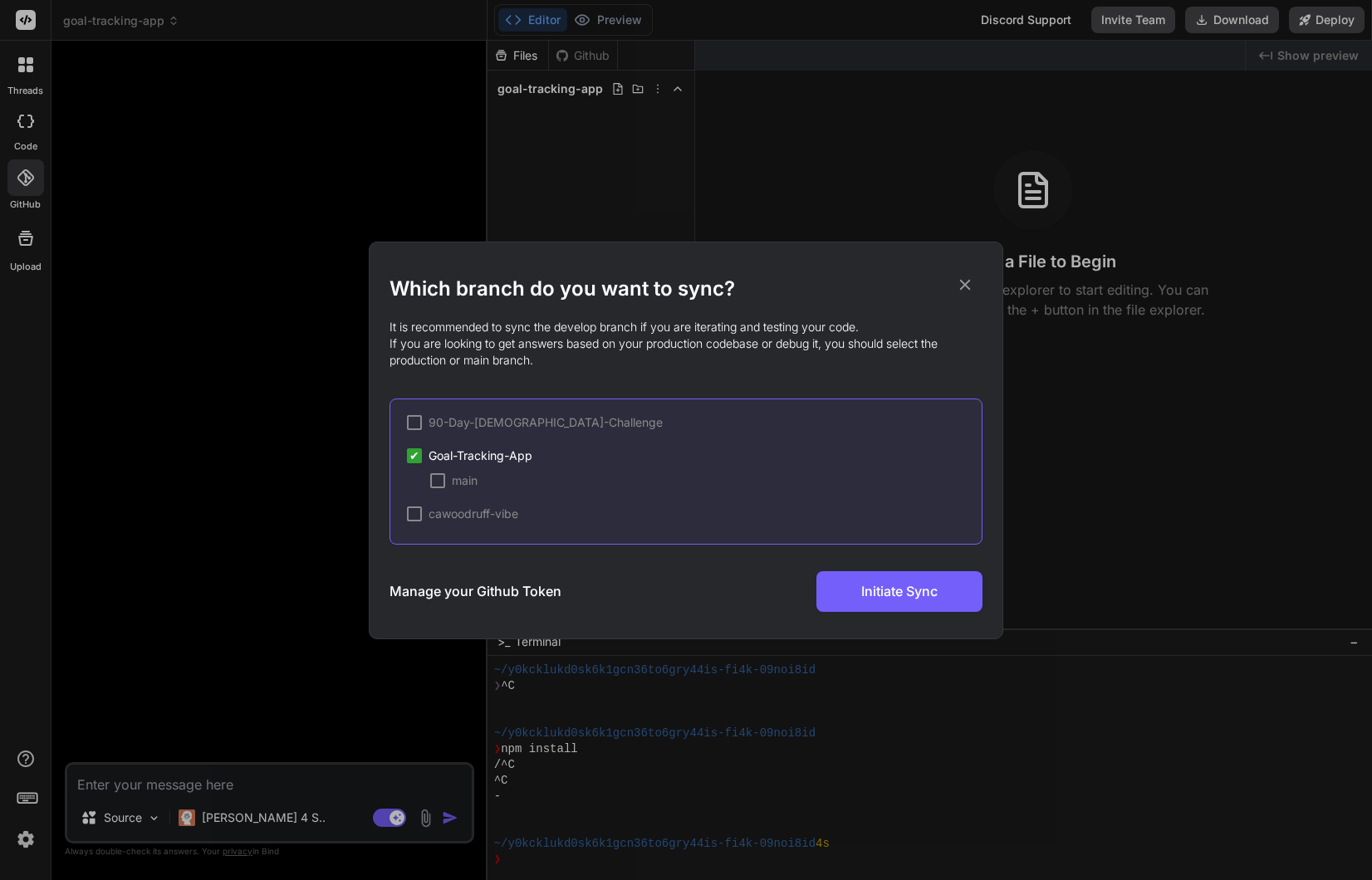
click at [443, 479] on div at bounding box center [437, 480] width 15 height 15
click at [913, 596] on span "Initiate Sync" at bounding box center [899, 592] width 76 height 20
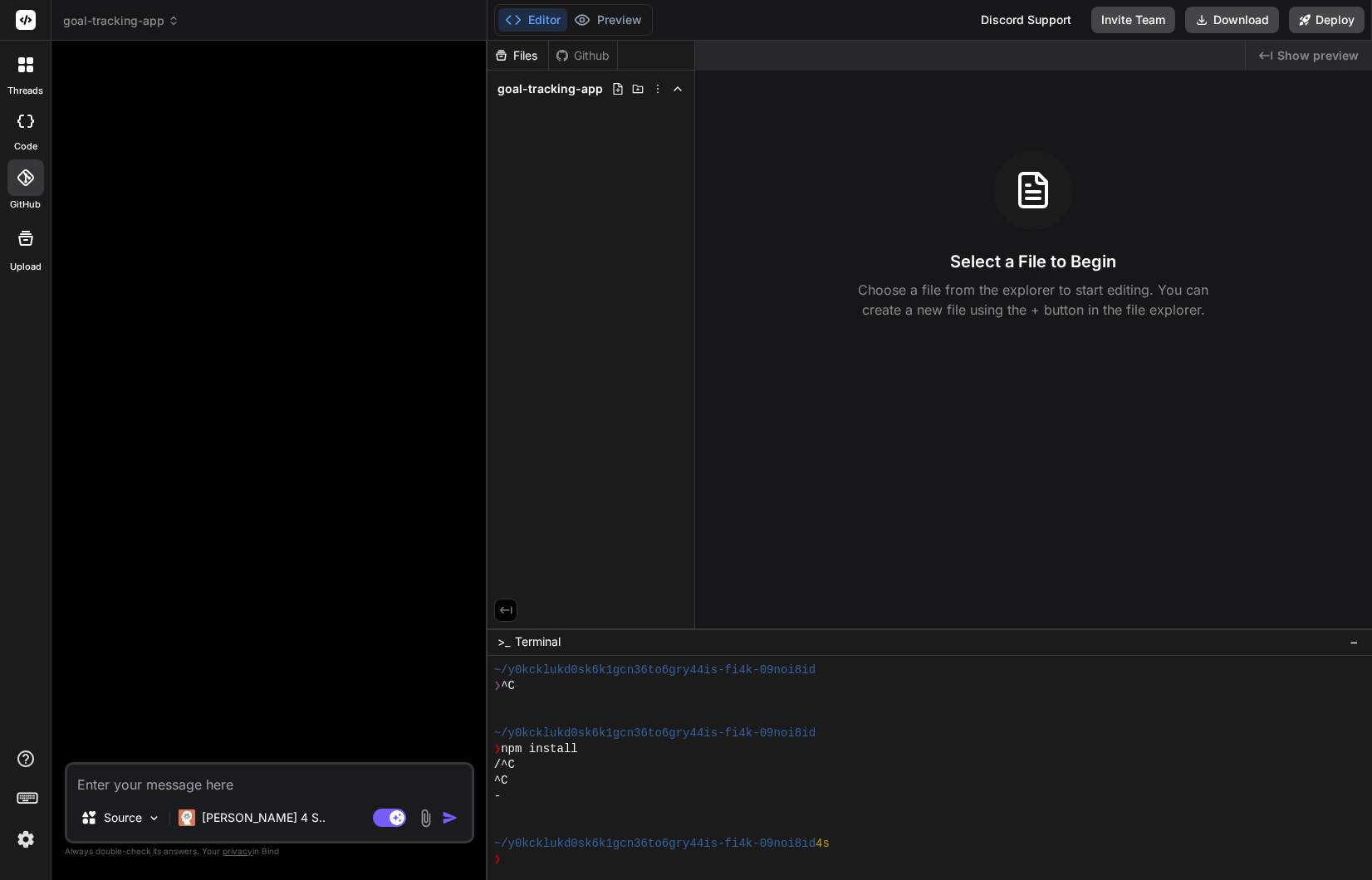
click at [855, 434] on div "Created with Pixso. Show preview Select a File to Begin Choose a file from the …" at bounding box center [1034, 334] width 677 height 588
click at [593, 55] on div "Github" at bounding box center [584, 56] width 68 height 17
click at [580, 94] on span "goal-tracking-app" at bounding box center [550, 89] width 106 height 17
click at [532, 56] on div "Files" at bounding box center [518, 56] width 61 height 17
click at [588, 56] on div "Github" at bounding box center [584, 56] width 68 height 17
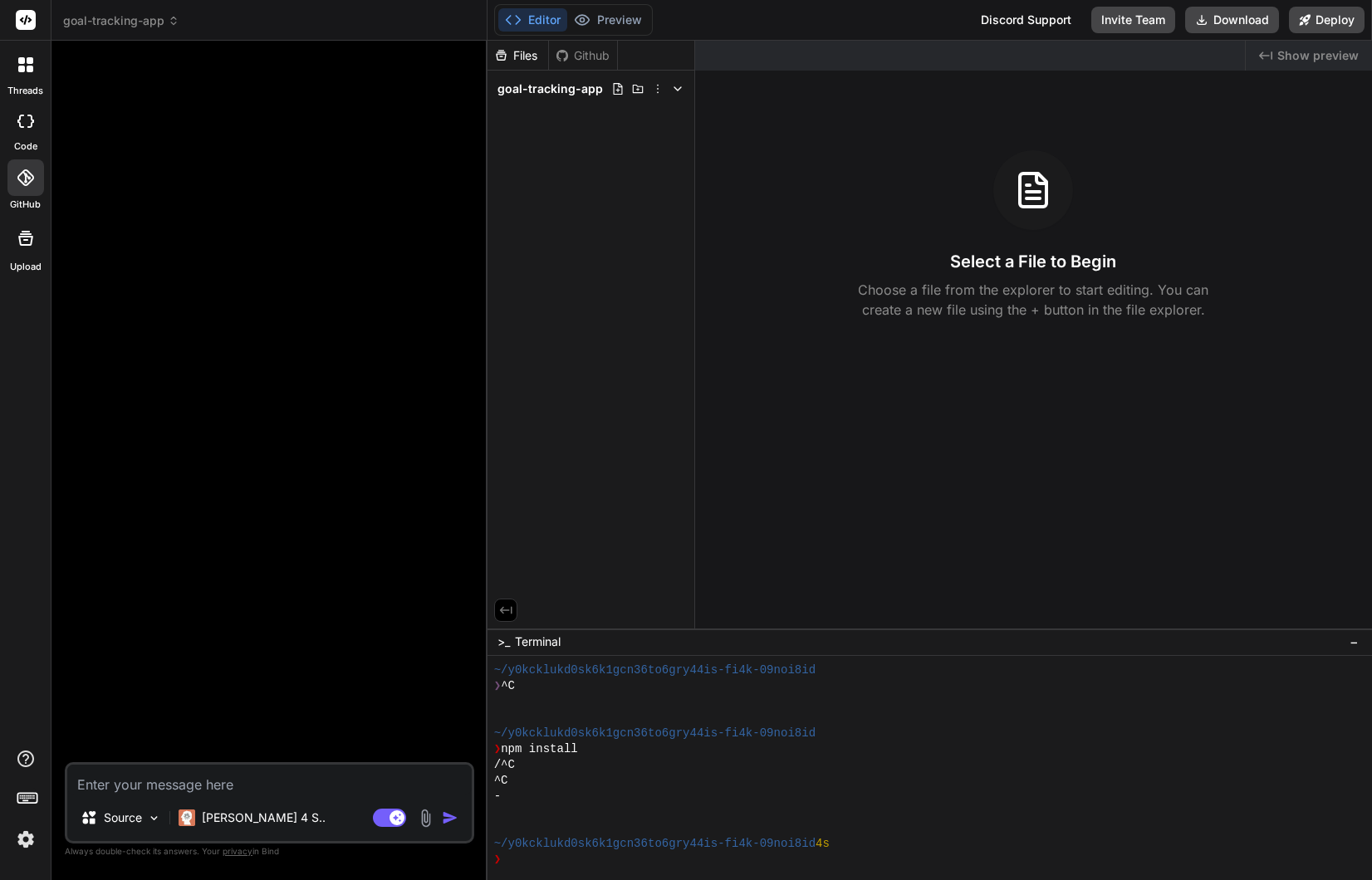
click at [23, 120] on icon at bounding box center [26, 121] width 17 height 13
click at [27, 187] on div at bounding box center [26, 178] width 37 height 37
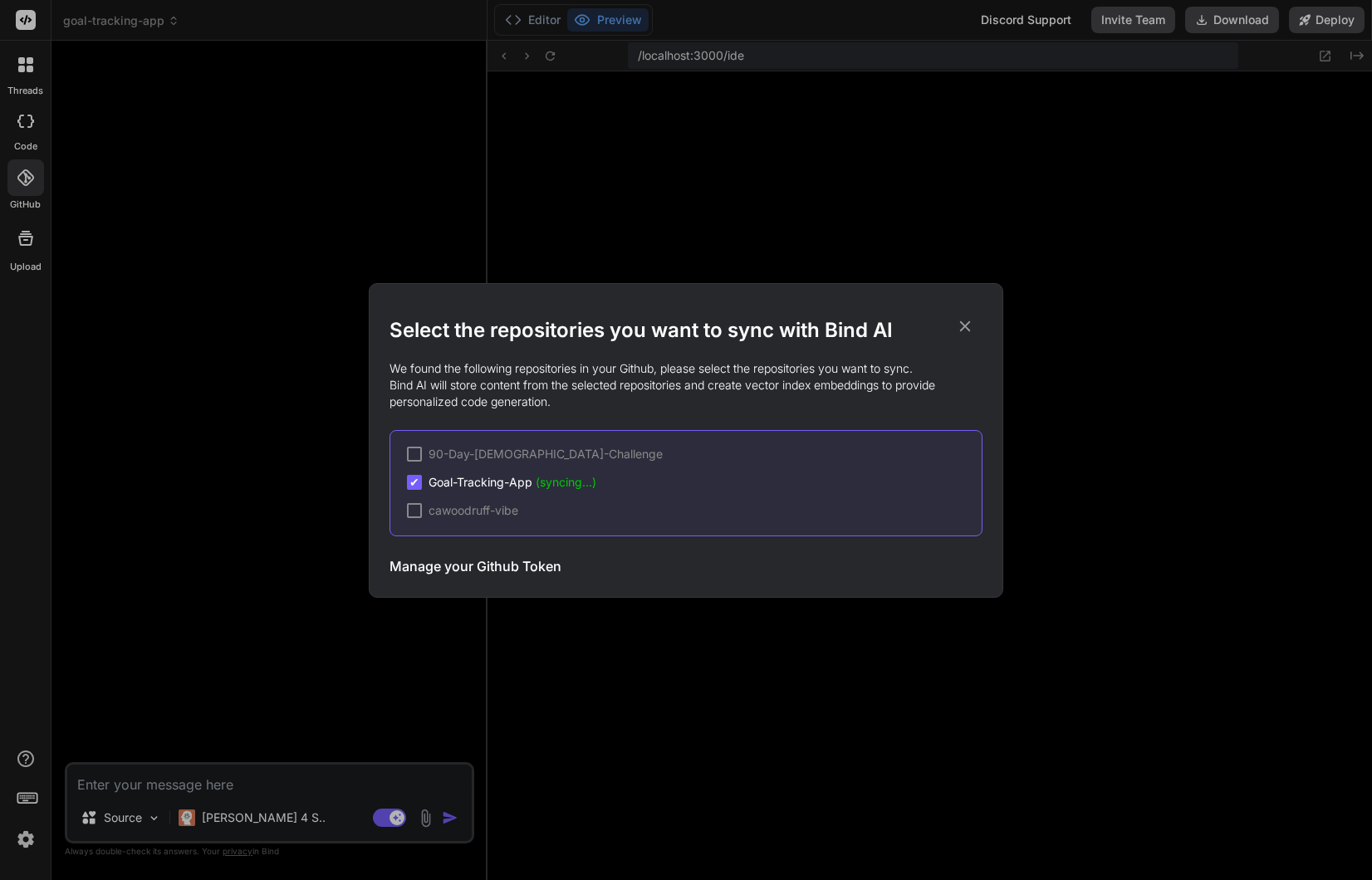
scroll to position [236, 0]
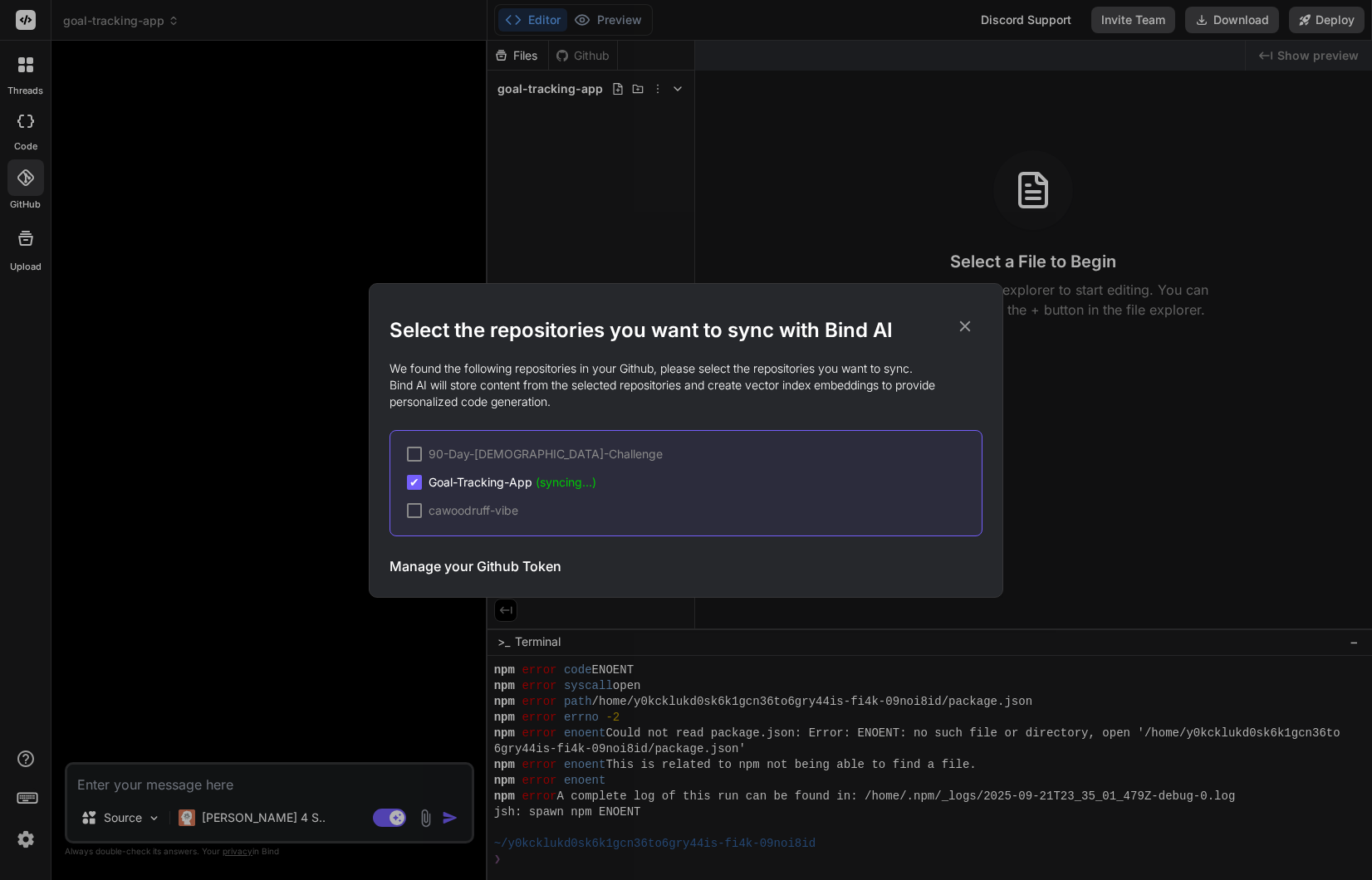
click at [901, 800] on div "Select the repositories you want to sync with Bind AI We found the following re…" at bounding box center [686, 440] width 1372 height 880
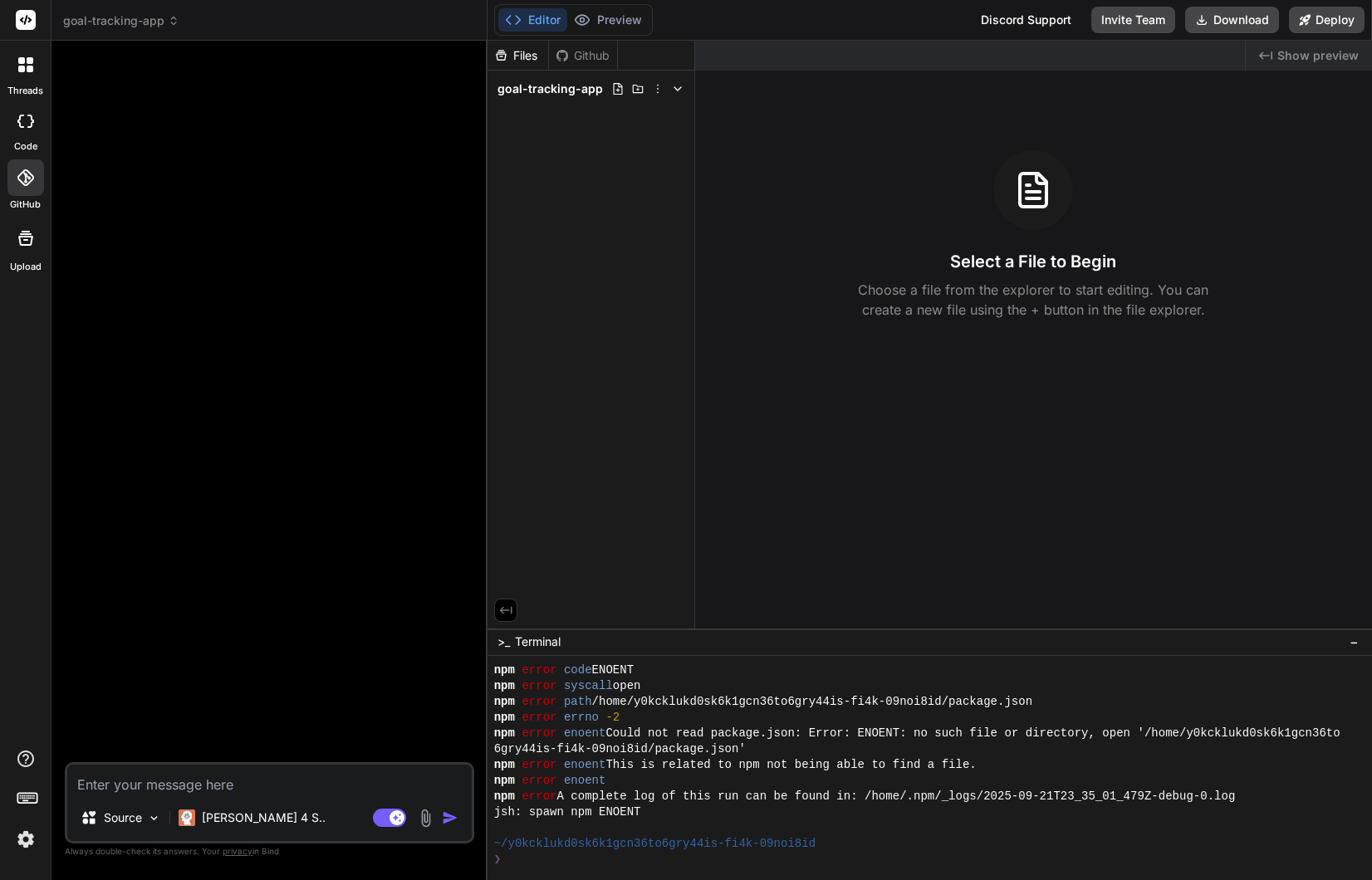
click at [901, 800] on div at bounding box center [921, 828] width 854 height 16
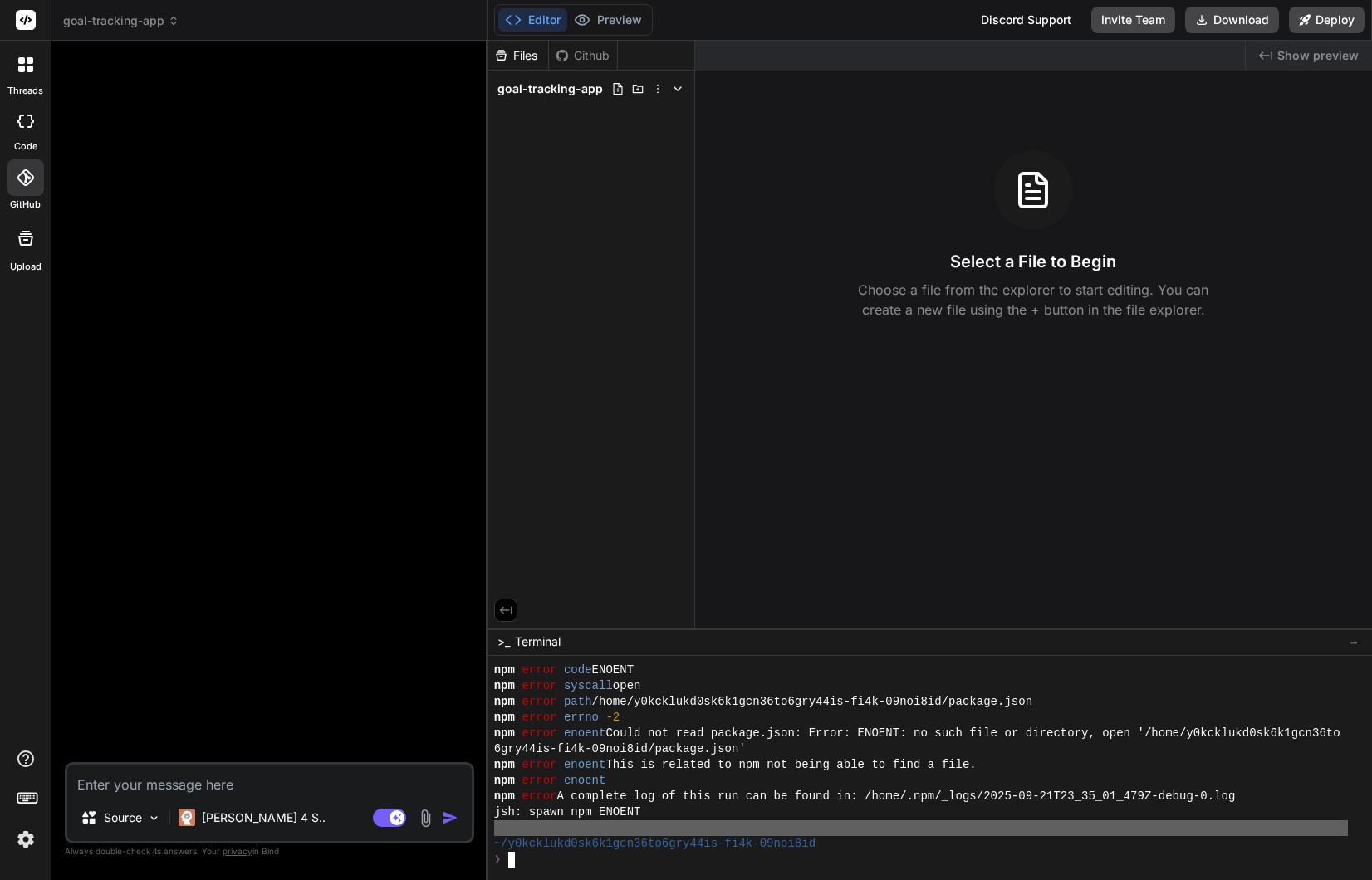
scroll to position [237, 0]
click at [588, 57] on div "Github" at bounding box center [584, 56] width 68 height 17
click at [143, 800] on div "Source" at bounding box center [120, 818] width 94 height 33
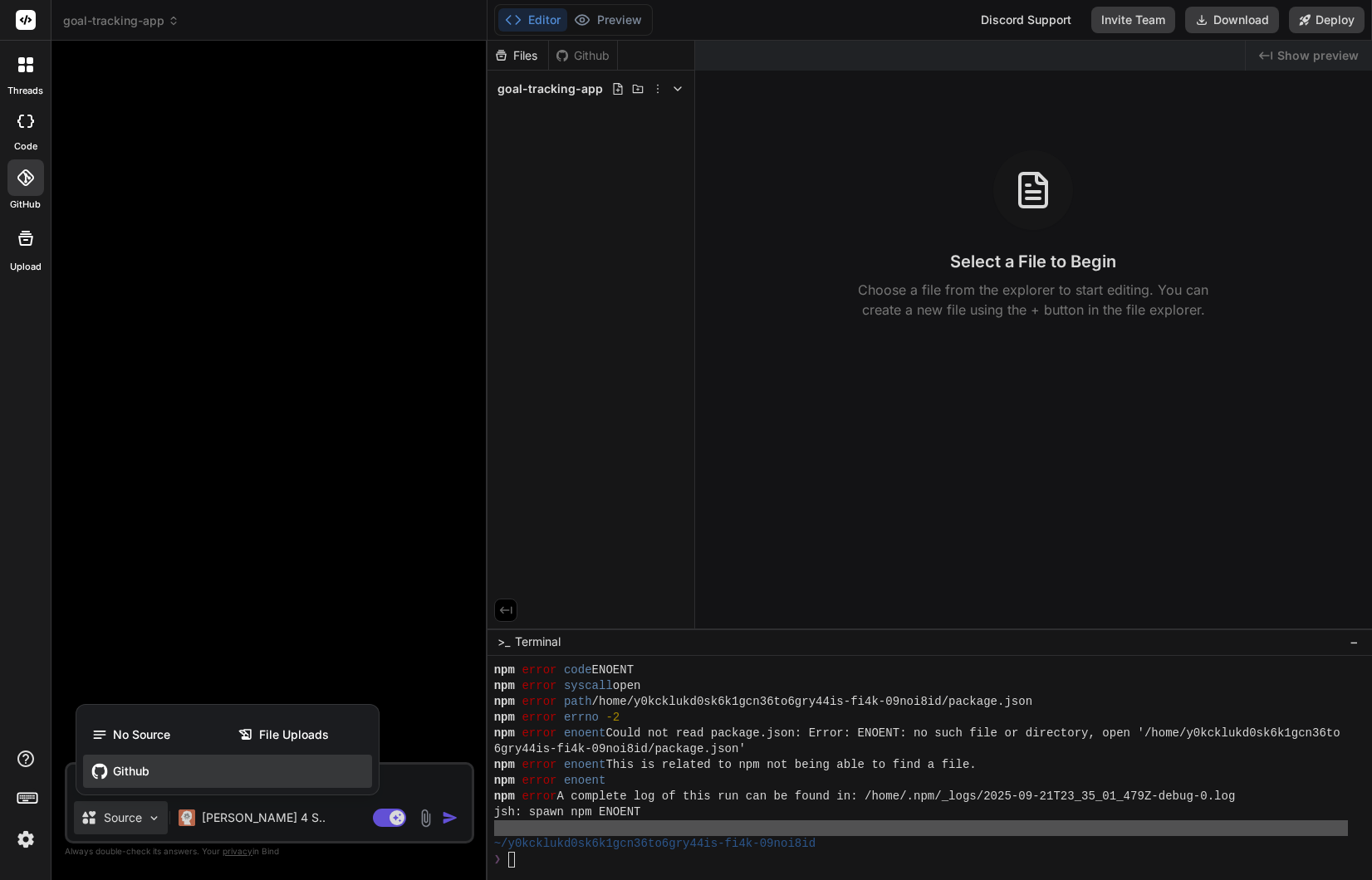
click at [136, 772] on span "Github" at bounding box center [131, 772] width 37 height 17
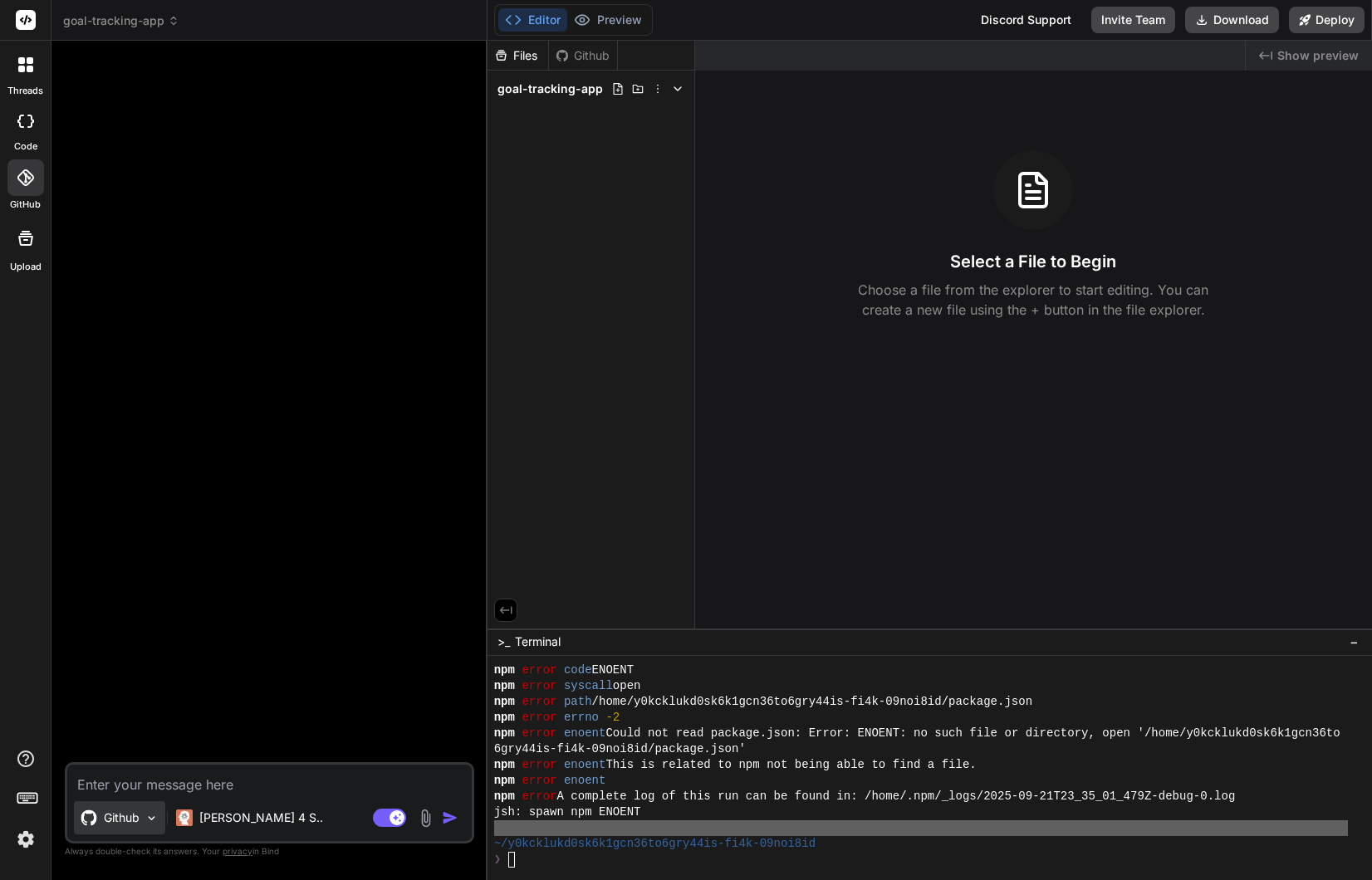
click at [153, 800] on img at bounding box center [151, 818] width 14 height 14
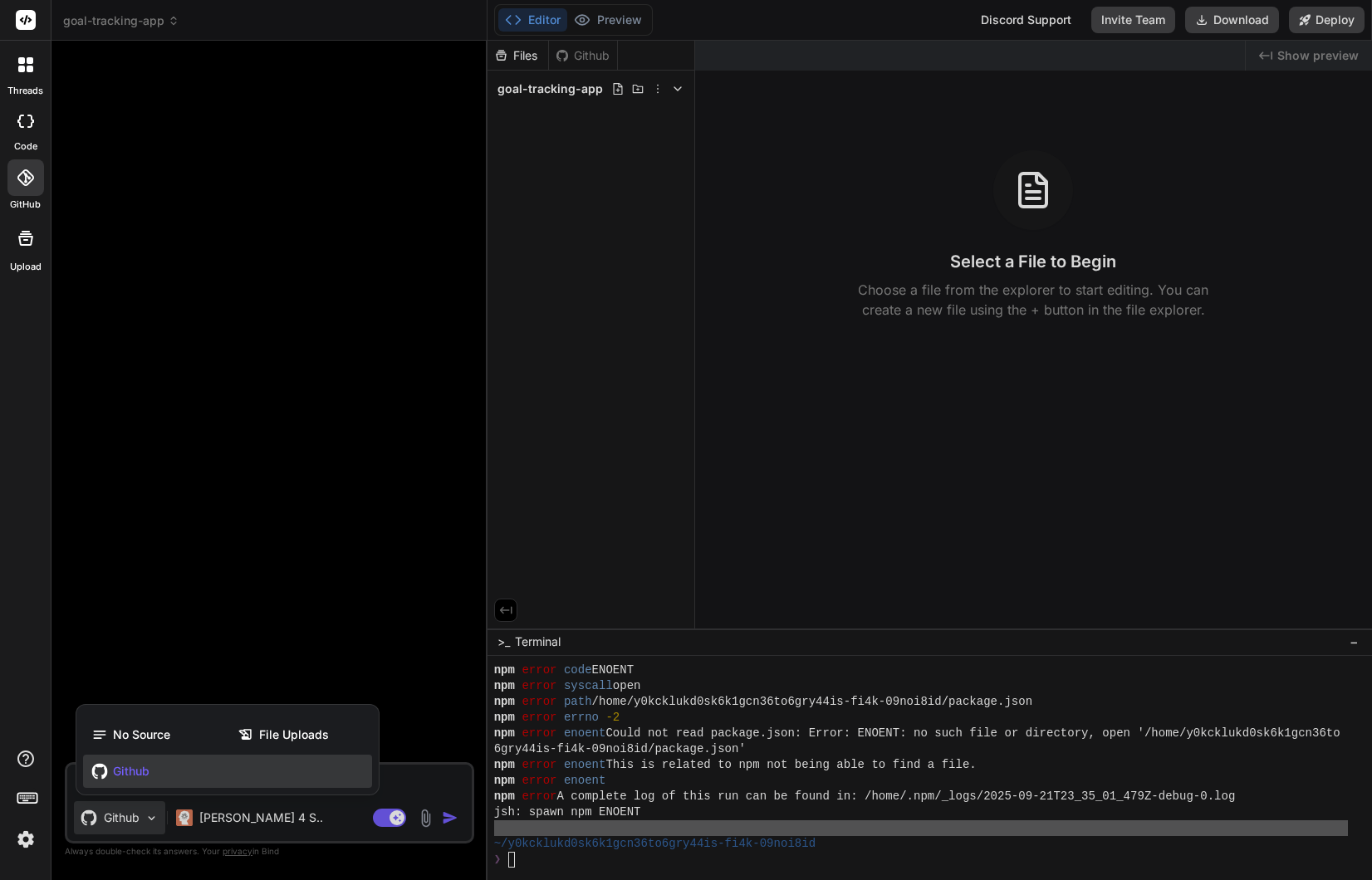
click at [136, 768] on span "Github" at bounding box center [131, 772] width 37 height 17
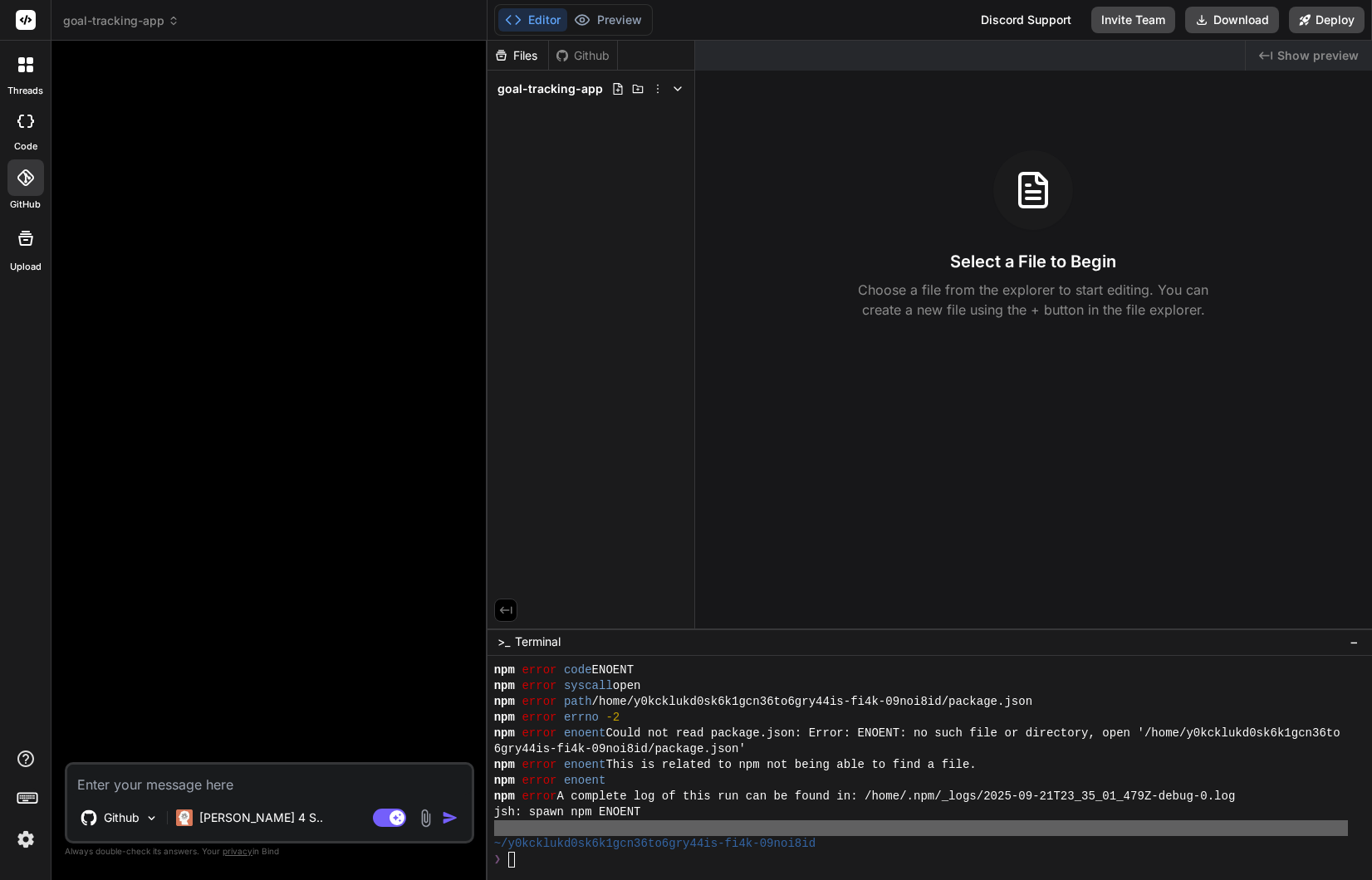
click at [177, 784] on textarea at bounding box center [269, 780] width 404 height 30
type textarea "x"
type textarea "l"
type textarea "x"
type textarea "li"
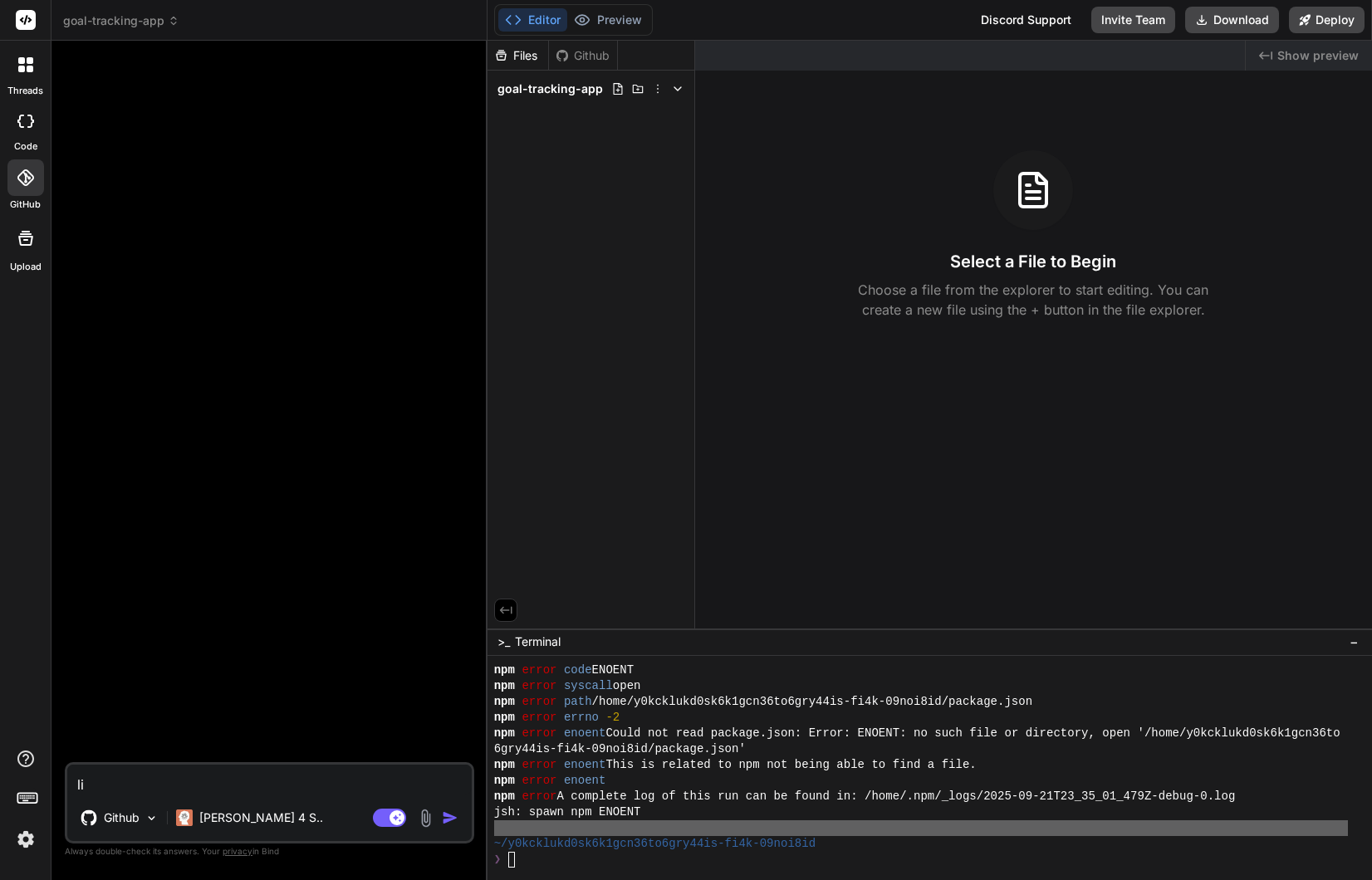
type textarea "x"
type textarea "lis"
type textarea "x"
type textarea "list"
type textarea "x"
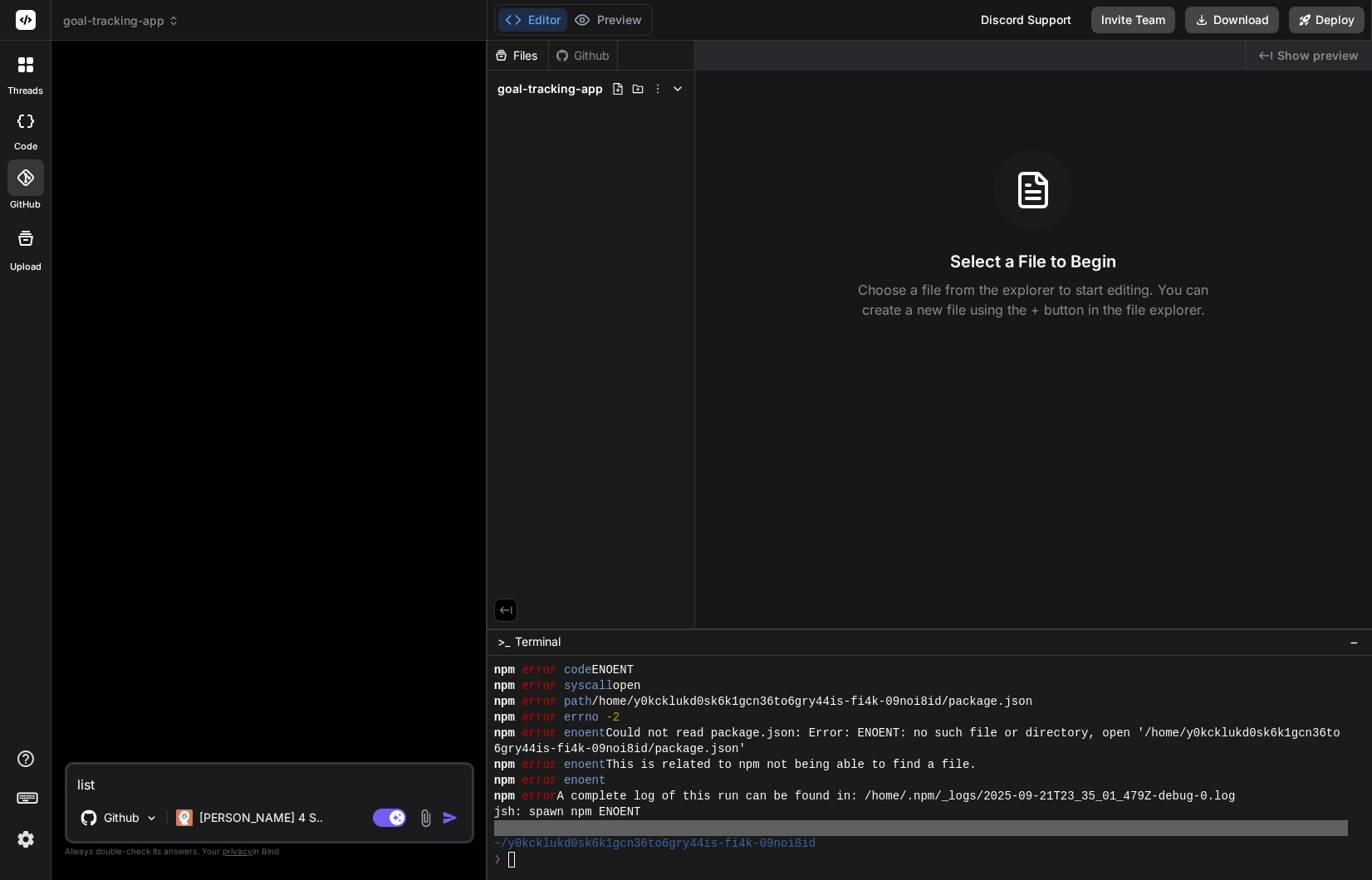
type textarea "list"
type textarea "x"
type textarea "list f"
type textarea "x"
type textarea "list fi"
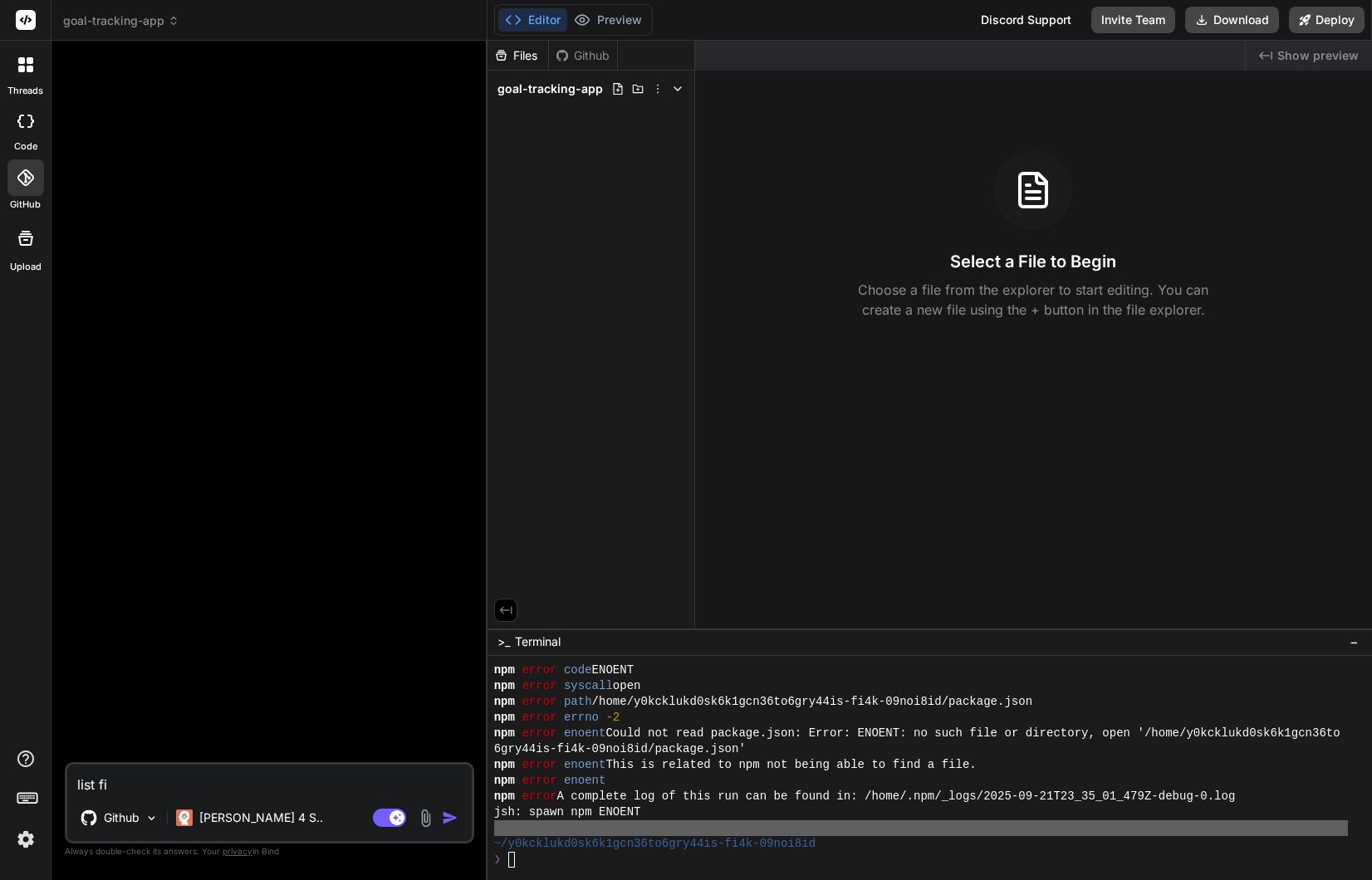
type textarea "x"
type textarea "list fil"
type textarea "x"
type textarea "list file"
type textarea "x"
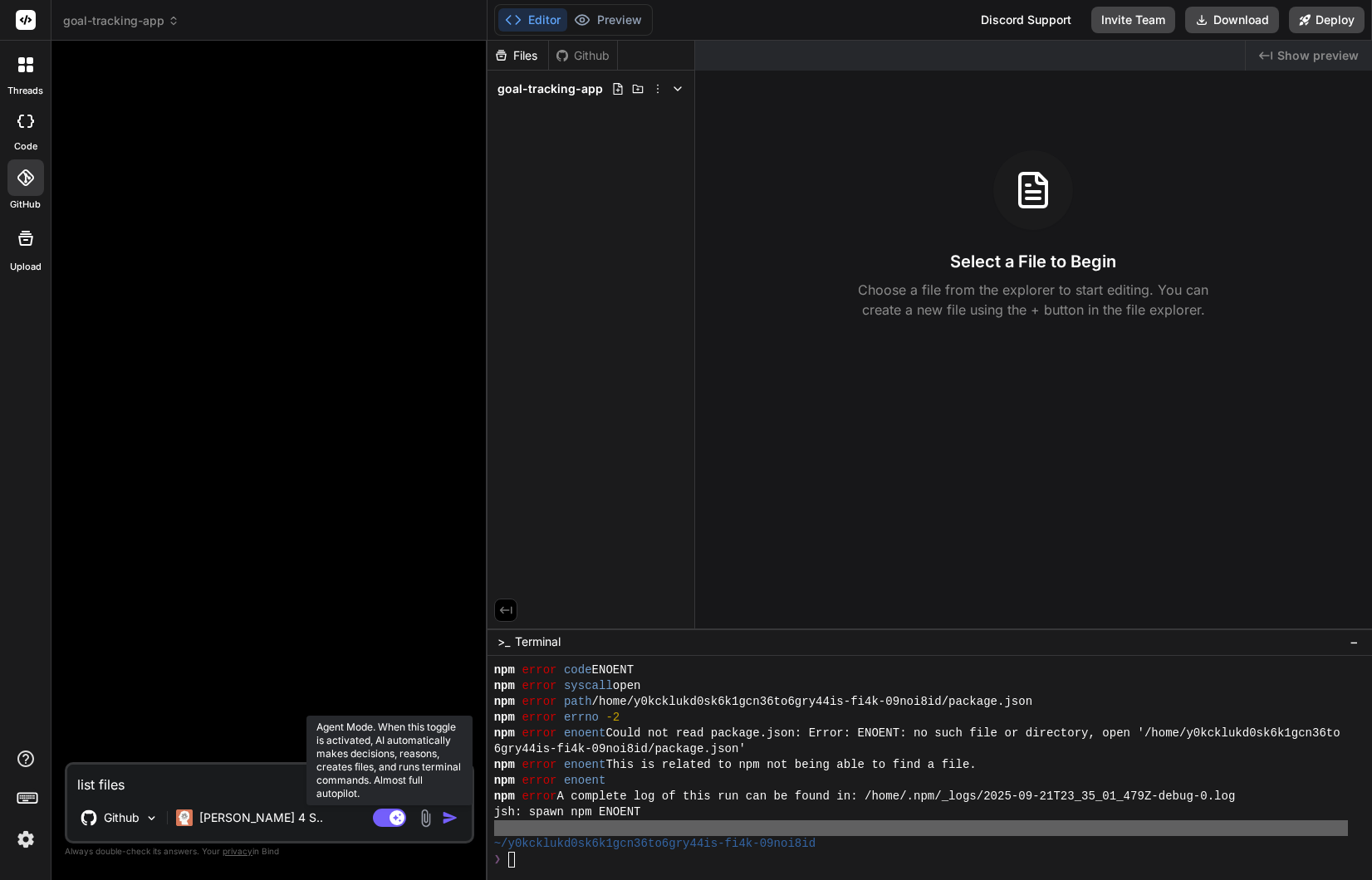
type textarea "list files"
click at [393, 800] on rect at bounding box center [397, 818] width 15 height 15
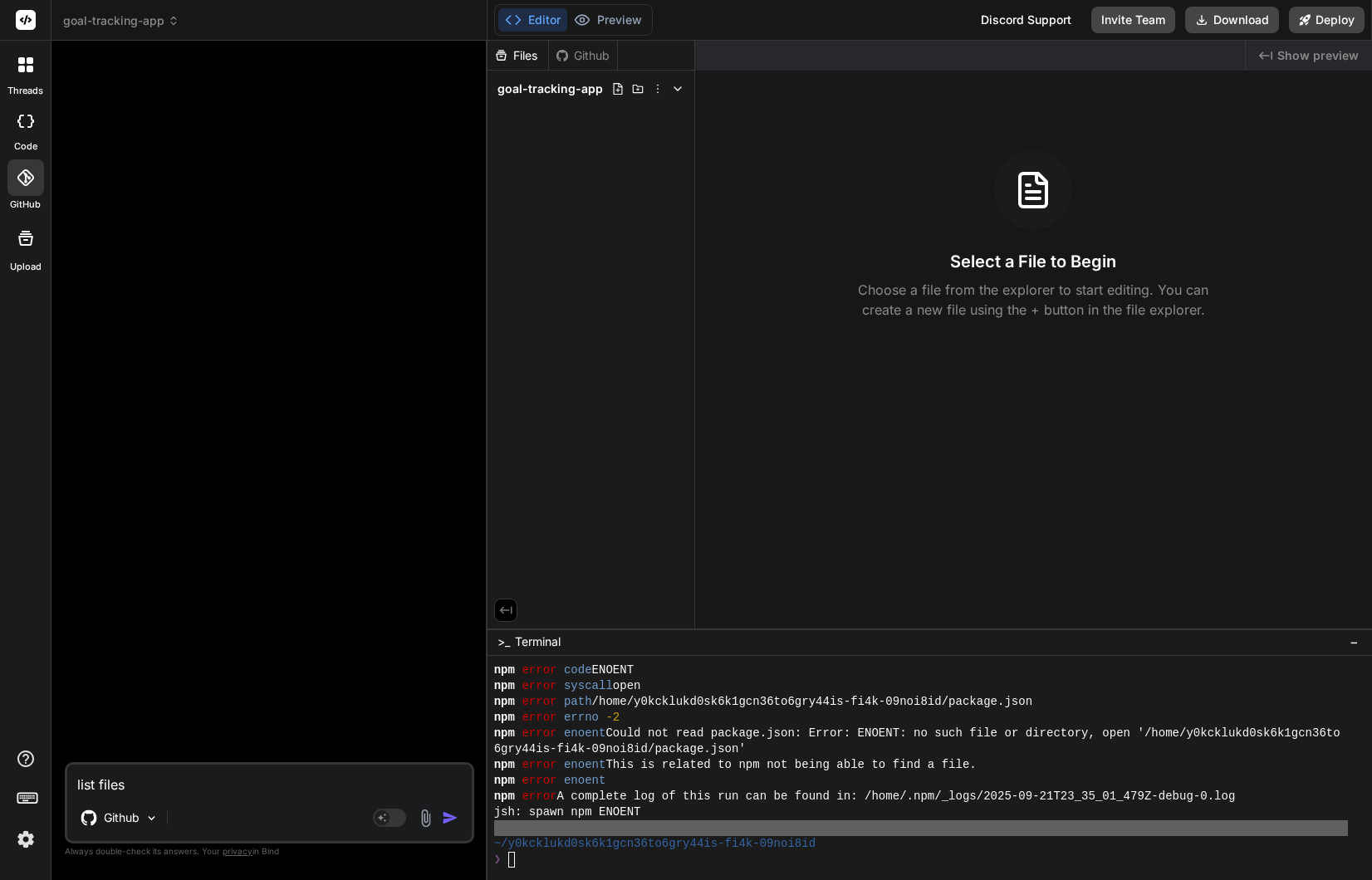
click at [175, 794] on div "list files Github Agent Mode. When this toggle is activated, AI automatically m…" at bounding box center [270, 803] width 410 height 82
click at [180, 785] on textarea "list files" at bounding box center [269, 780] width 404 height 30
type textarea "x"
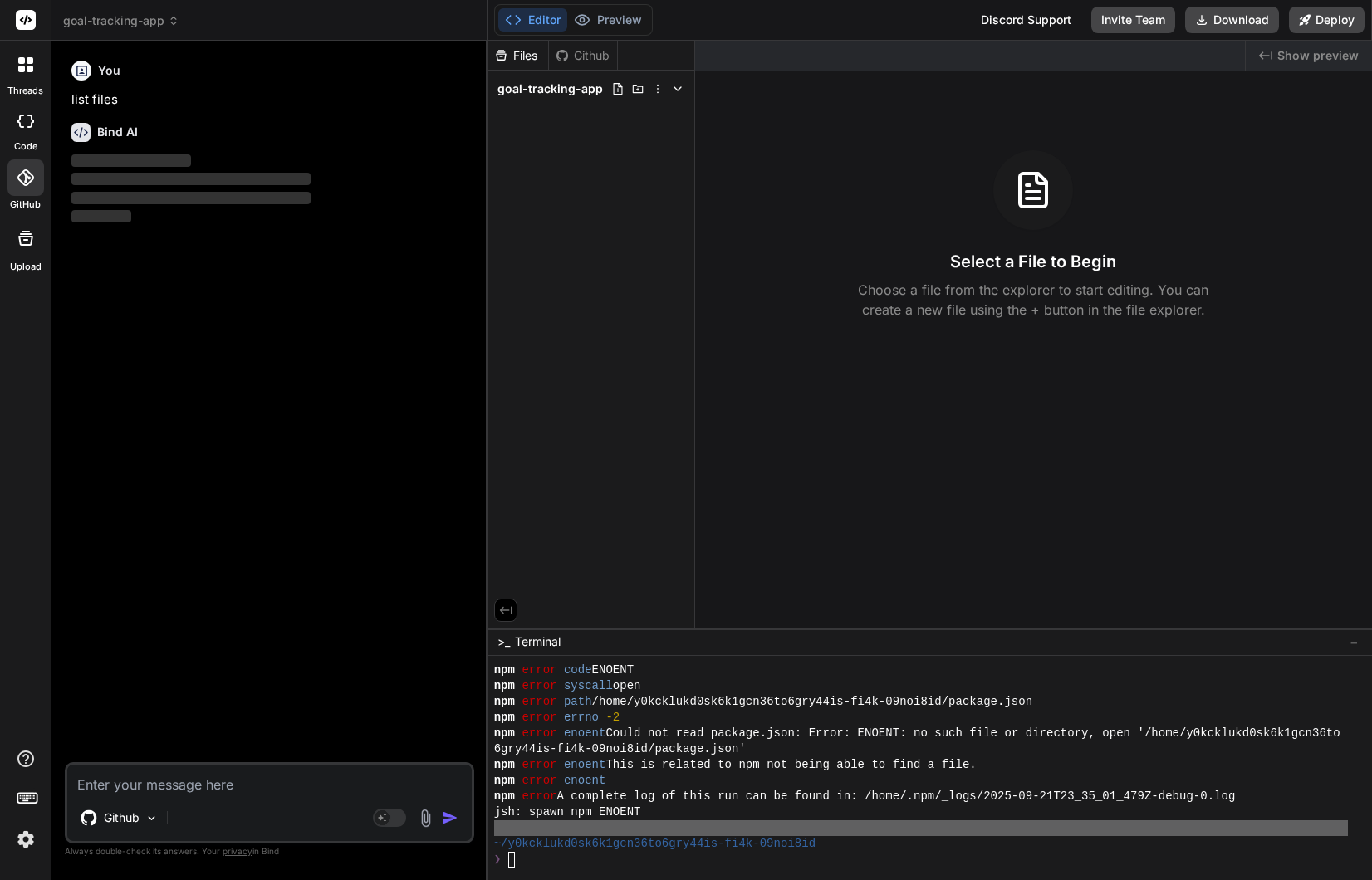
type textarea "x"
click at [34, 168] on div at bounding box center [26, 178] width 37 height 37
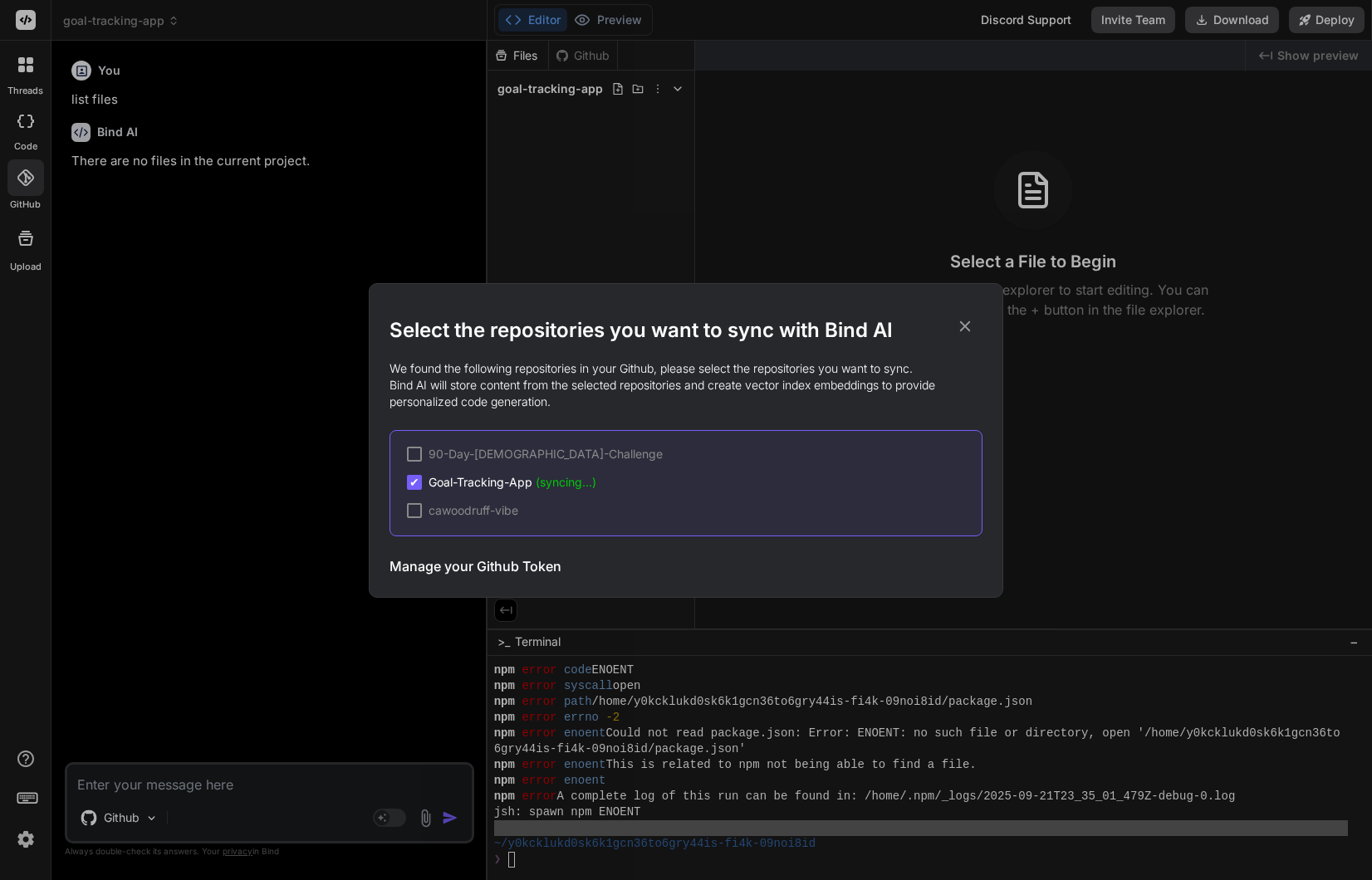
click at [971, 327] on icon at bounding box center [965, 326] width 18 height 18
